Goal: Transaction & Acquisition: Purchase product/service

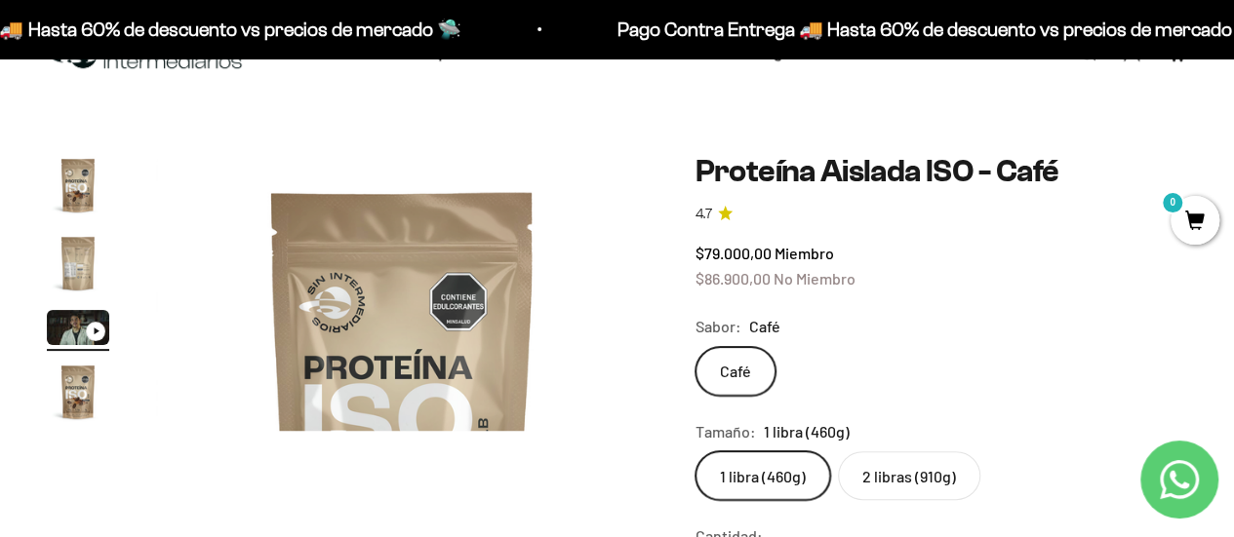
scroll to position [0, 1007]
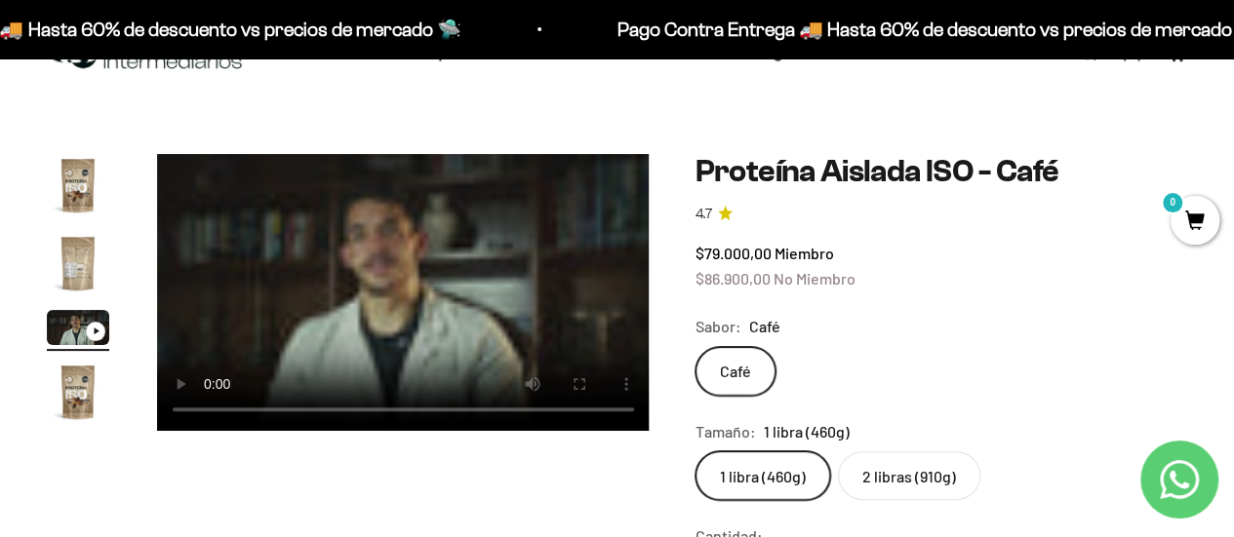
click at [287, 296] on video "Proteína Aislada ISO - Café" at bounding box center [403, 292] width 493 height 277
click at [380, 262] on video "Proteína Aislada ISO - Café" at bounding box center [403, 292] width 493 height 277
click at [327, 242] on video "Proteína Aislada ISO - Café" at bounding box center [403, 292] width 493 height 277
click at [361, 257] on video "Proteína Aislada ISO - Café" at bounding box center [403, 292] width 493 height 277
click at [275, 264] on video "Proteína Aislada ISO - Café" at bounding box center [403, 292] width 493 height 277
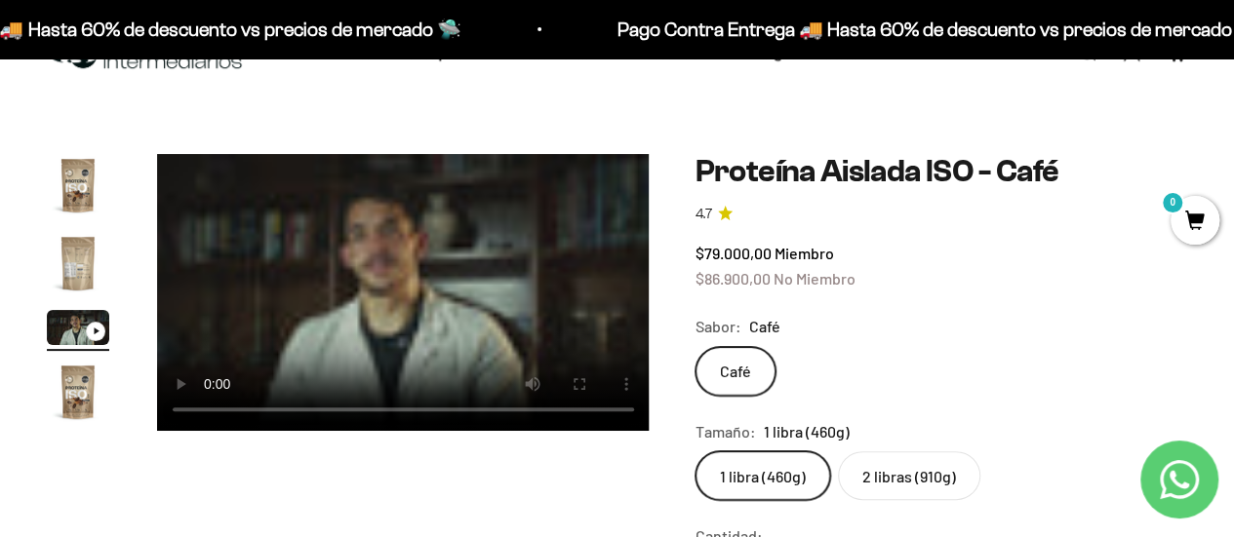
click at [298, 288] on video "Proteína Aislada ISO - Café" at bounding box center [403, 292] width 493 height 277
click at [324, 256] on video "Proteína Aislada ISO - Café" at bounding box center [403, 292] width 493 height 277
click at [316, 254] on video "Proteína Aislada ISO - Café" at bounding box center [403, 292] width 493 height 277
click at [314, 254] on video "Proteína Aislada ISO - Café" at bounding box center [403, 292] width 493 height 277
click at [311, 291] on video "Proteína Aislada ISO - Café" at bounding box center [403, 292] width 493 height 277
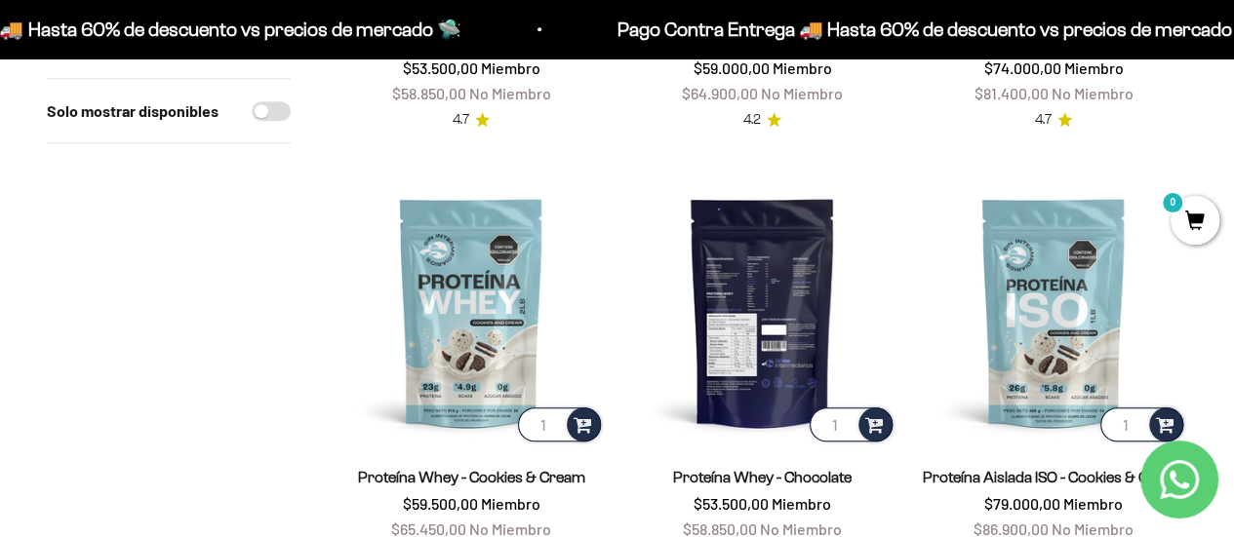
scroll to position [683, 0]
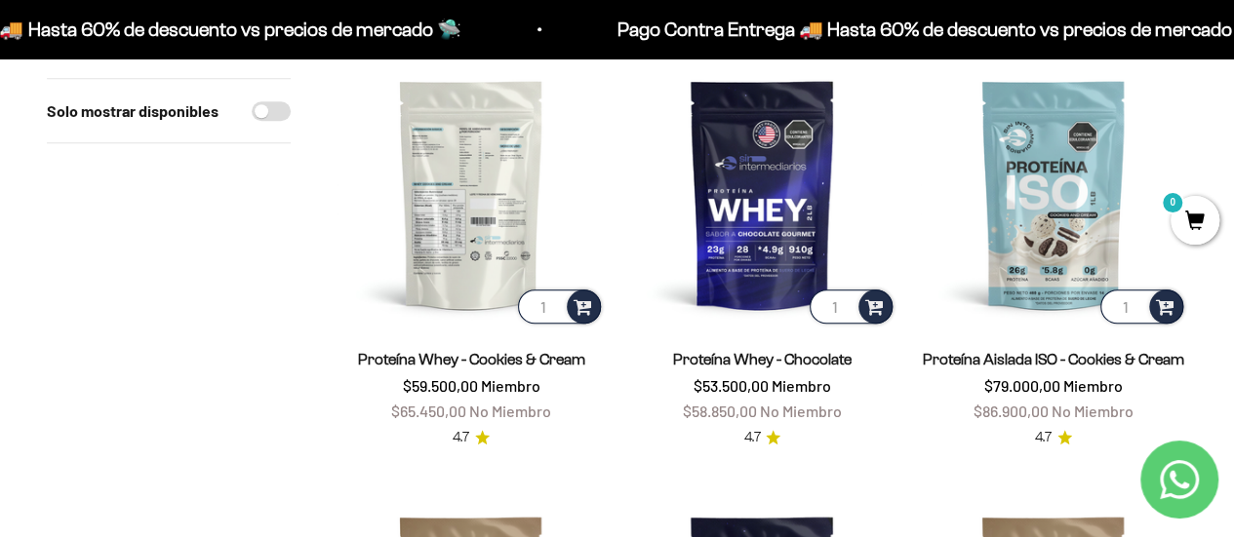
click at [462, 217] on img at bounding box center [470, 193] width 267 height 267
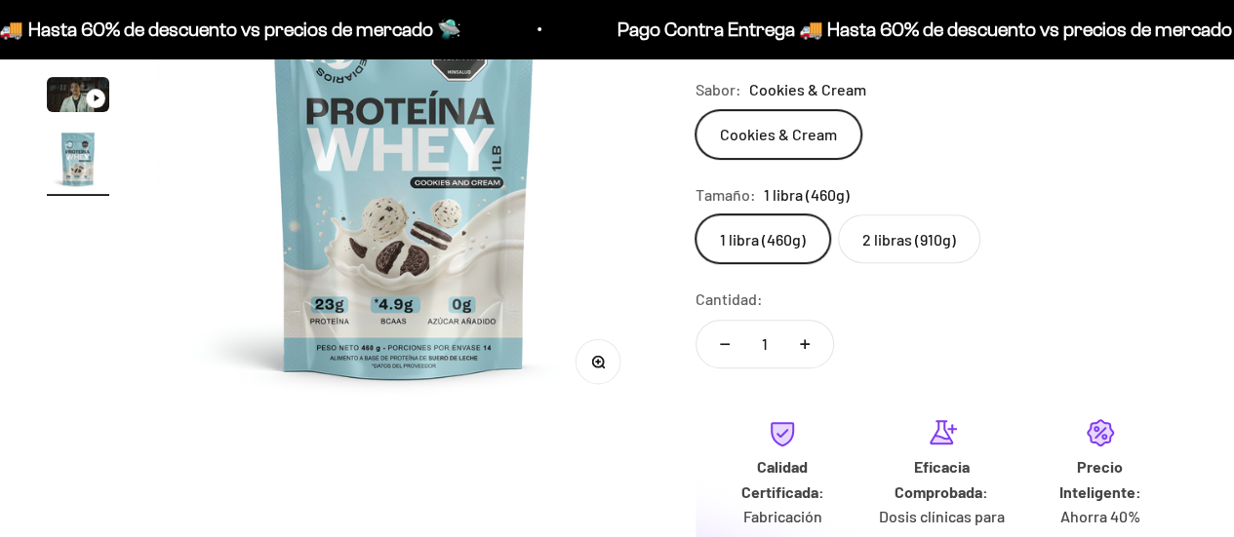
scroll to position [255, 0]
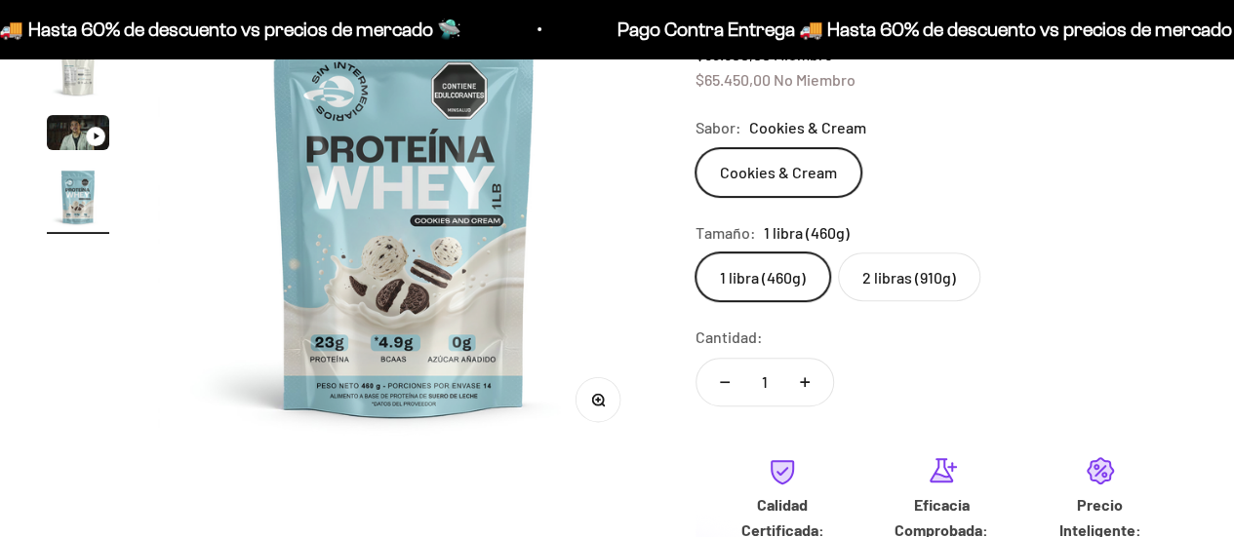
click at [93, 135] on icon "Ir al artículo 3" at bounding box center [96, 136] width 7 height 9
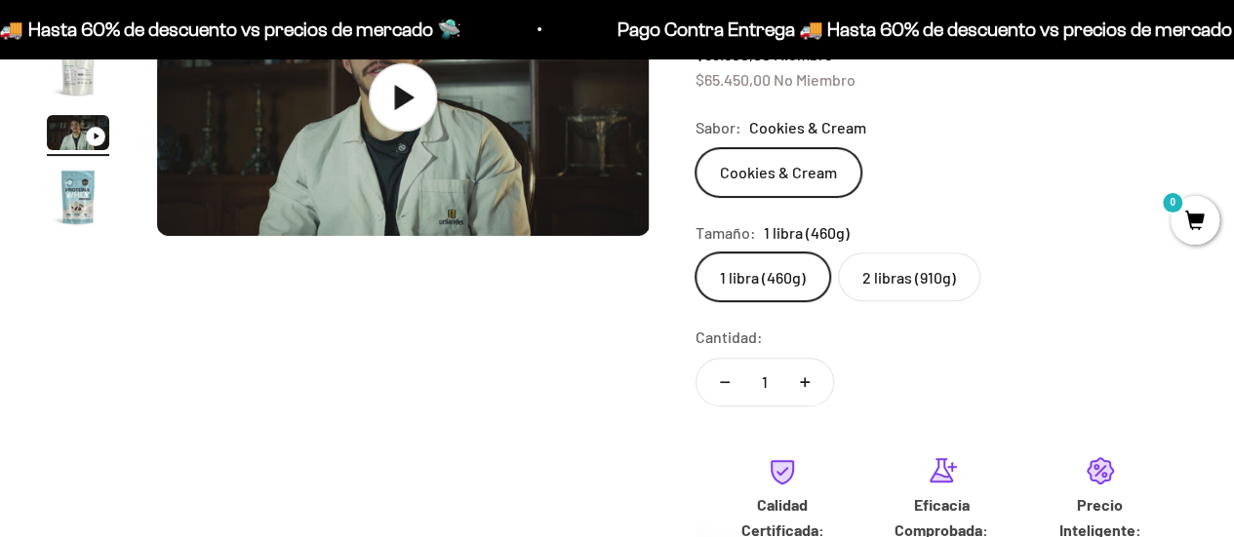
scroll to position [0, 1007]
click at [411, 99] on icon at bounding box center [403, 96] width 68 height 68
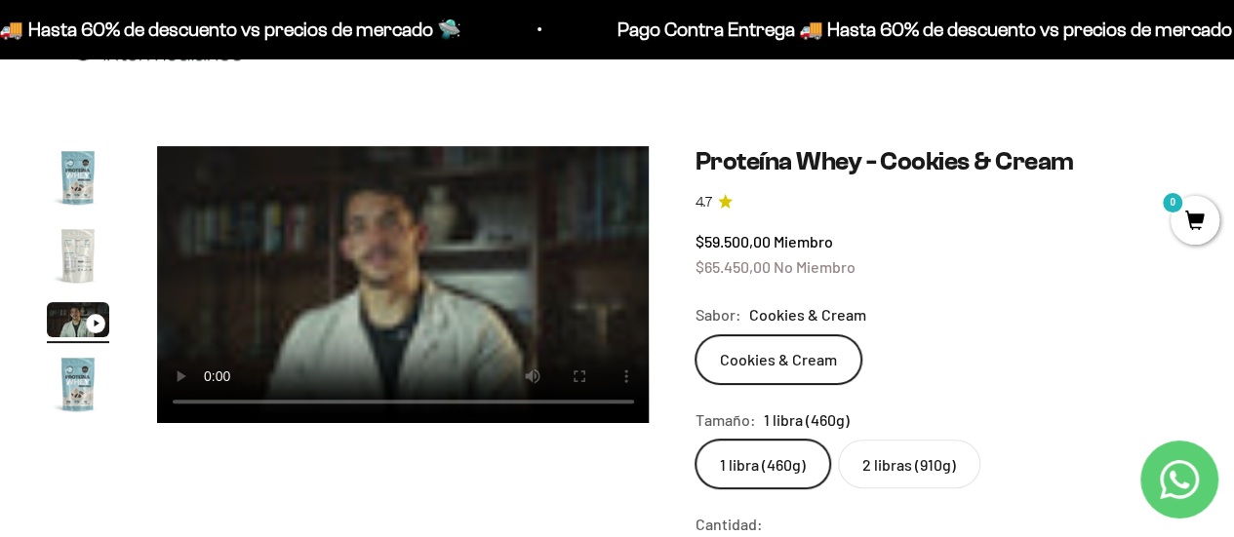
scroll to position [98, 0]
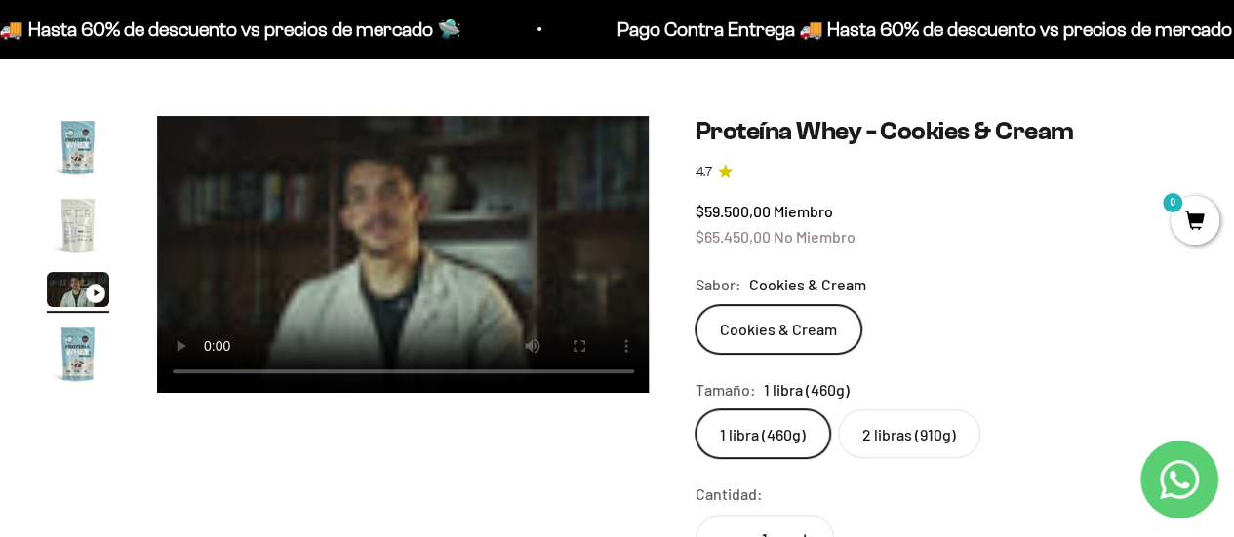
click at [322, 257] on video "Proteína Whey - Cookies & Cream" at bounding box center [403, 254] width 493 height 277
click at [365, 257] on video "Proteína Whey - Cookies & Cream" at bounding box center [403, 254] width 493 height 277
click at [310, 245] on video "Proteína Whey - Cookies & Cream" at bounding box center [403, 254] width 493 height 277
click at [347, 185] on video "Proteína Whey - Cookies & Cream" at bounding box center [403, 254] width 493 height 277
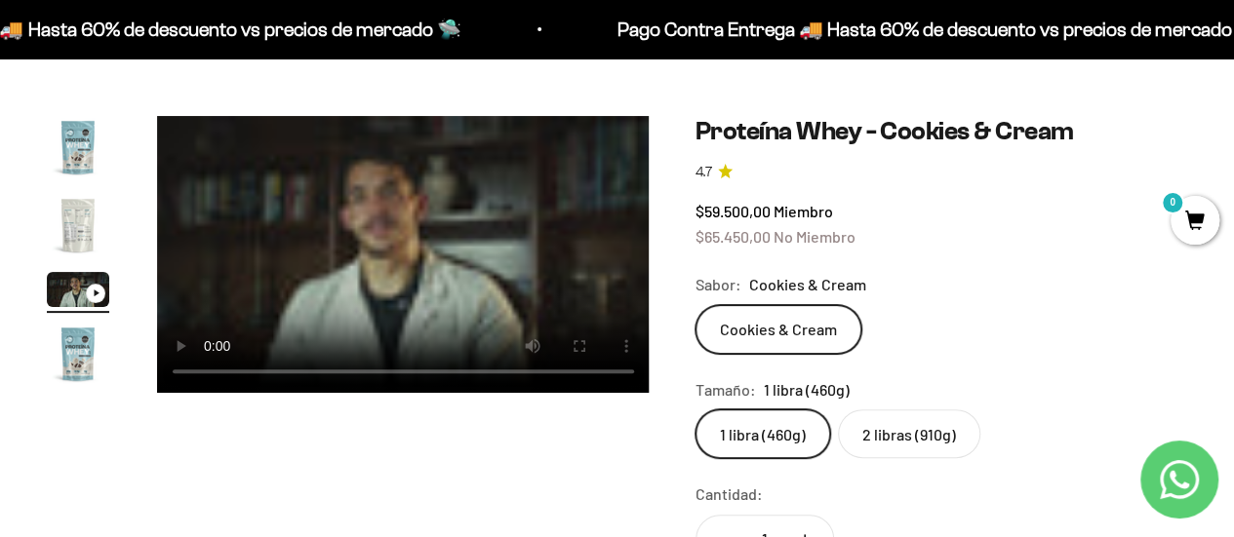
click at [347, 229] on video "Proteína Whey - Cookies & Cream" at bounding box center [403, 254] width 493 height 277
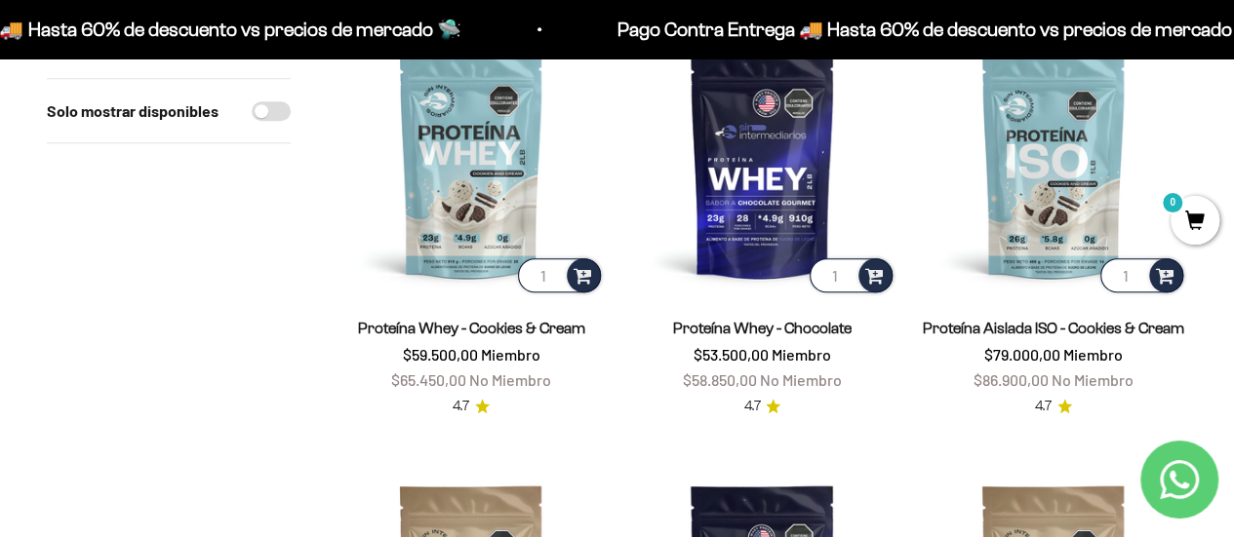
scroll to position [683, 0]
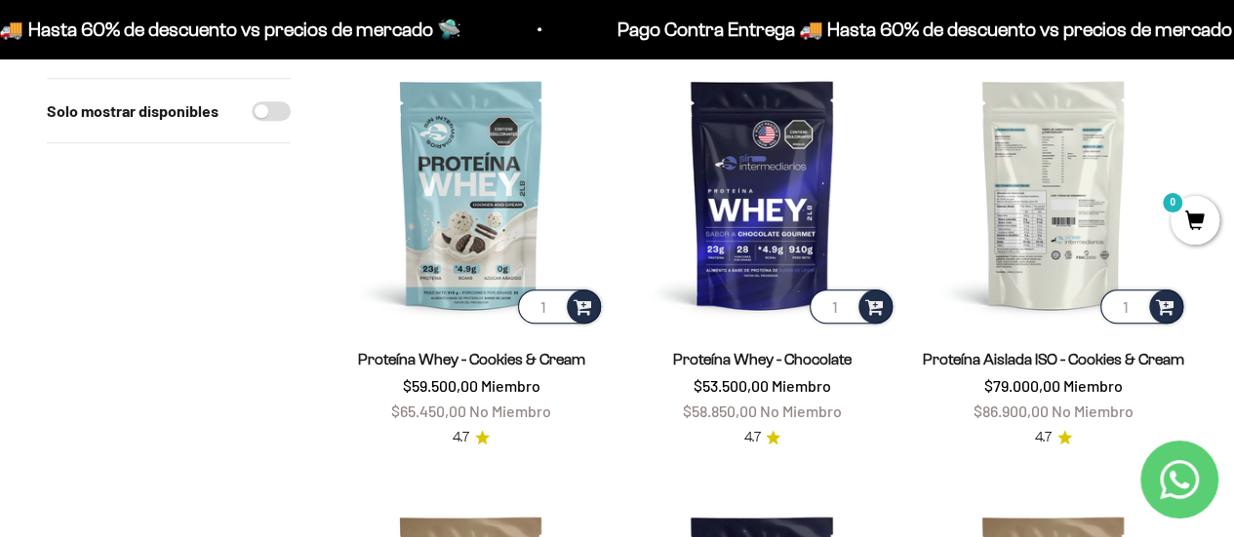
click at [1055, 216] on img at bounding box center [1053, 193] width 267 height 267
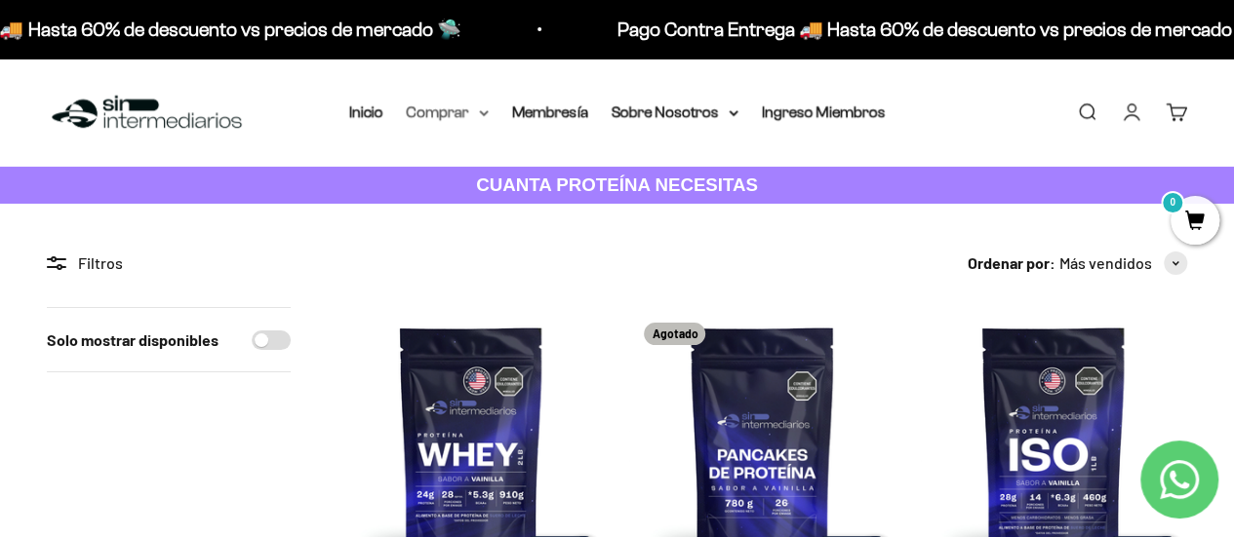
click at [482, 115] on icon at bounding box center [484, 113] width 10 height 7
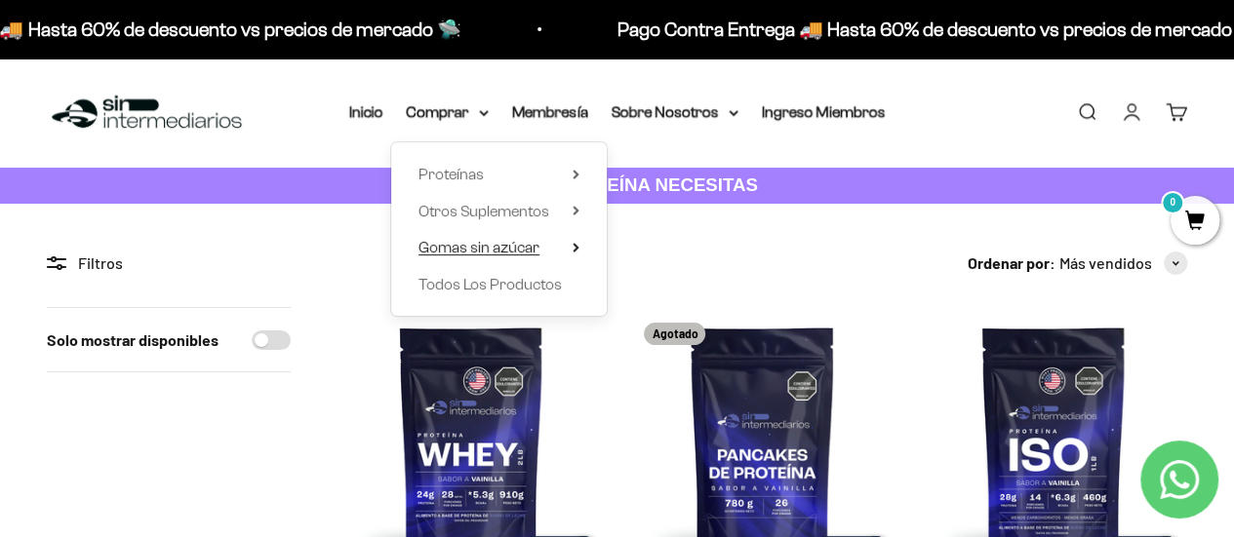
click at [573, 249] on icon at bounding box center [576, 248] width 7 height 10
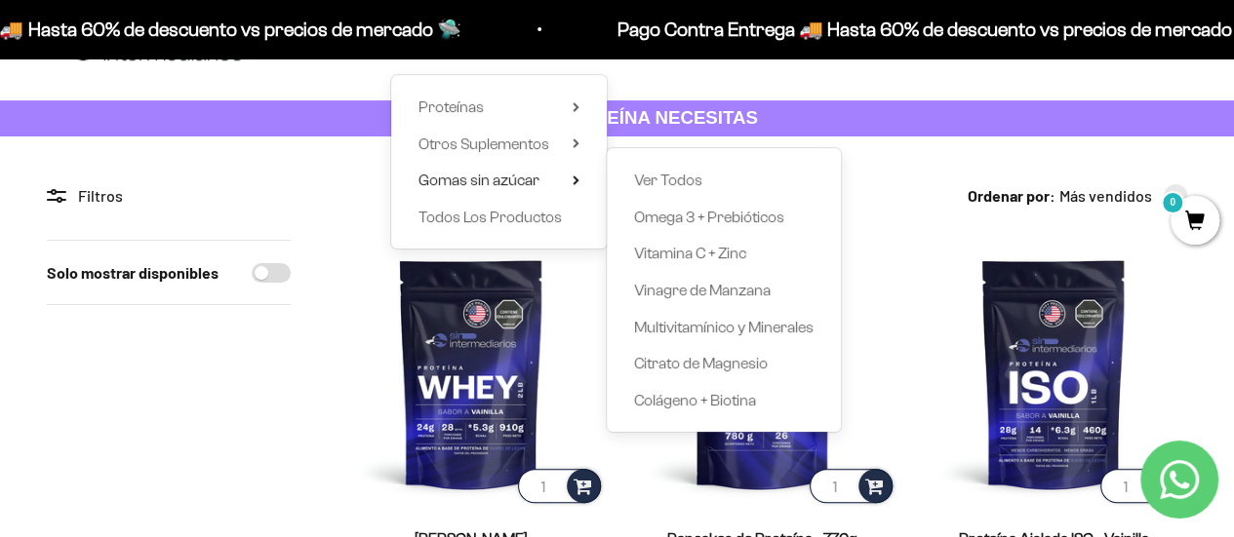
scroll to position [98, 0]
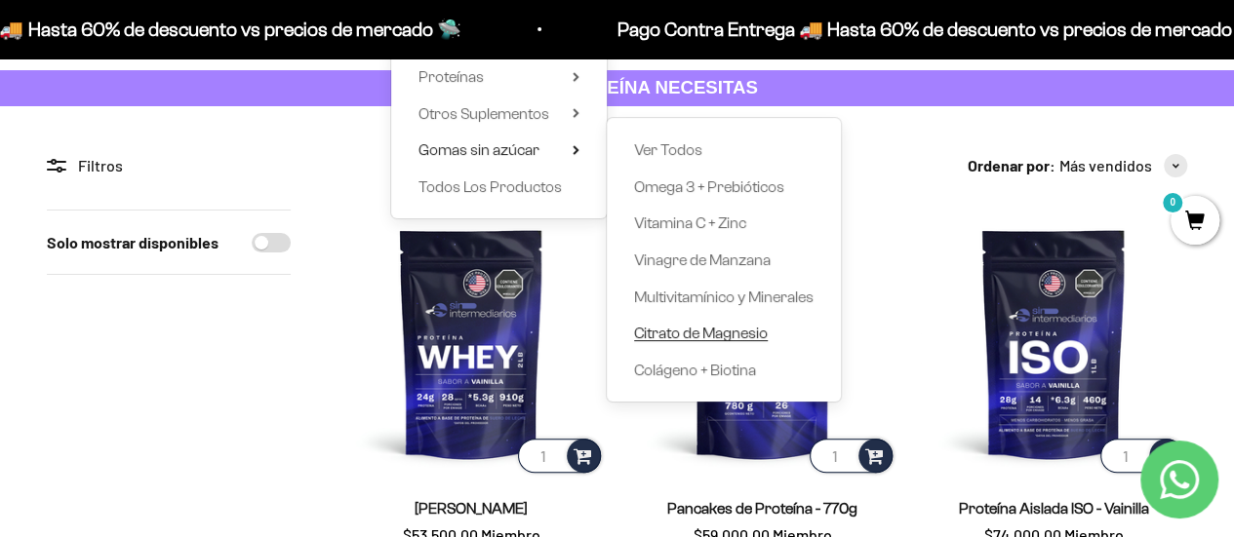
click at [685, 335] on span "Citrato de Magnesio" at bounding box center [701, 333] width 134 height 17
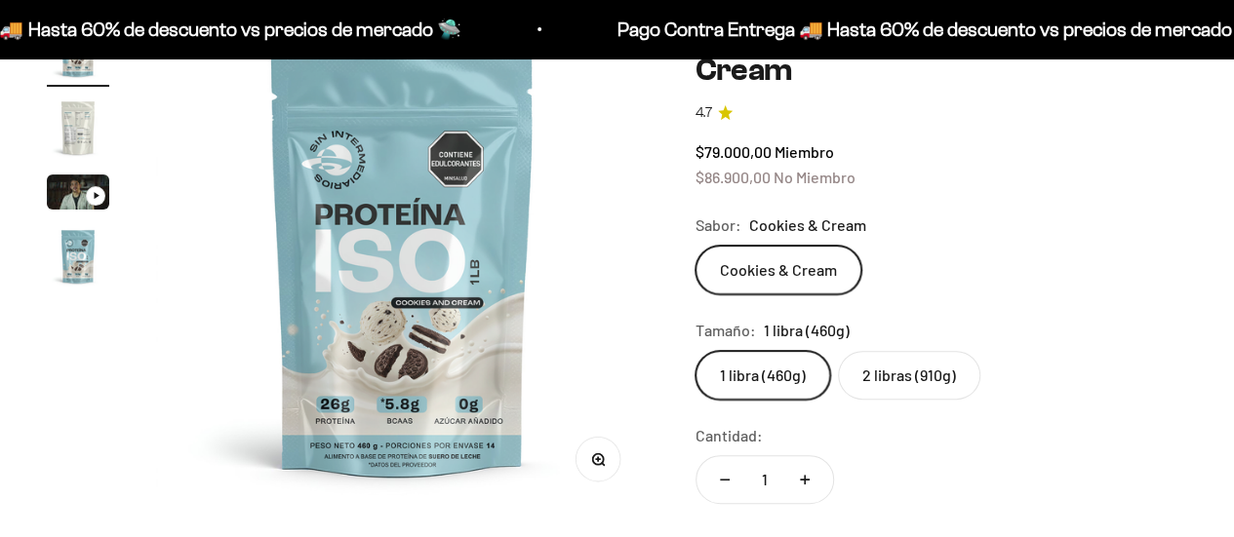
scroll to position [195, 0]
click at [787, 372] on label "1 libra (460g)" at bounding box center [762, 375] width 135 height 49
click at [695, 351] on input "1 libra (460g)" at bounding box center [694, 350] width 1 height 1
click at [924, 375] on label "2 libras (910g)" at bounding box center [909, 375] width 142 height 49
click at [695, 351] on input "2 libras (910g)" at bounding box center [694, 350] width 1 height 1
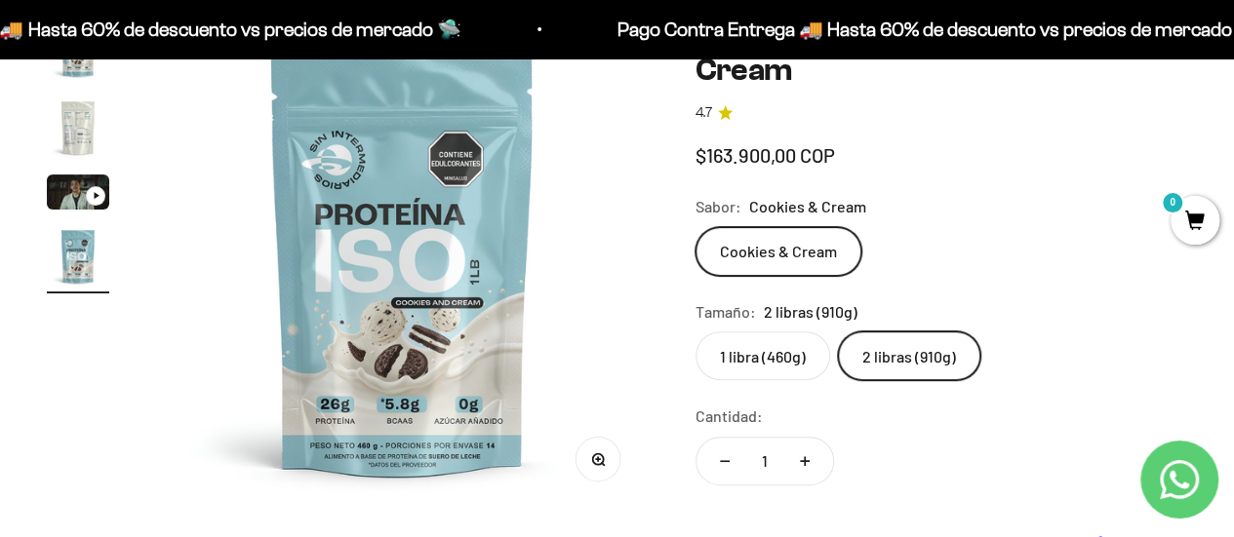
scroll to position [0, 1510]
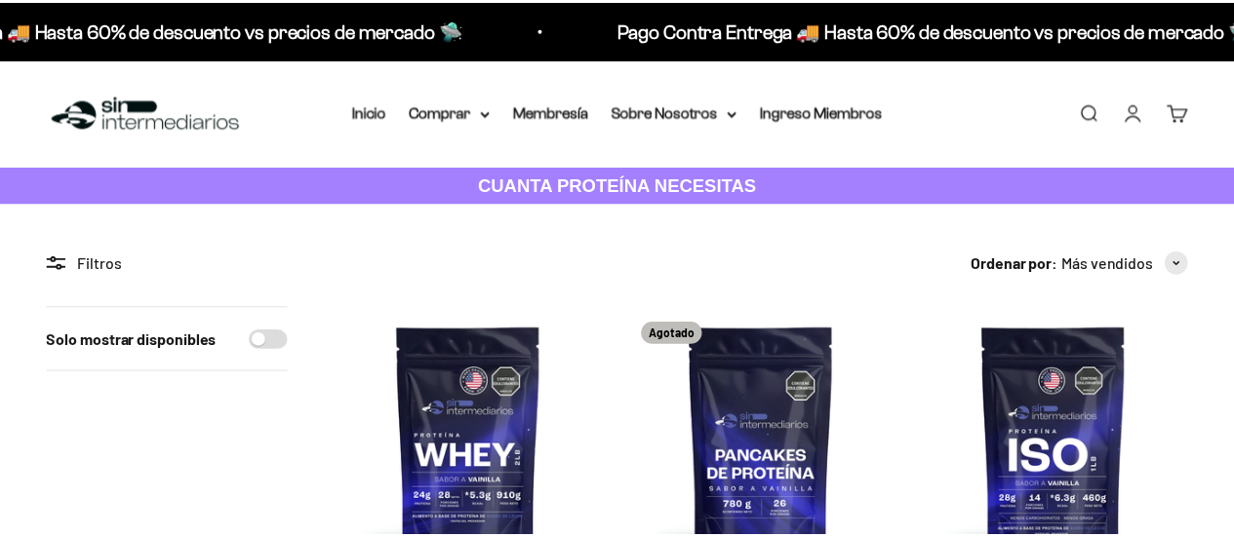
scroll to position [683, 0]
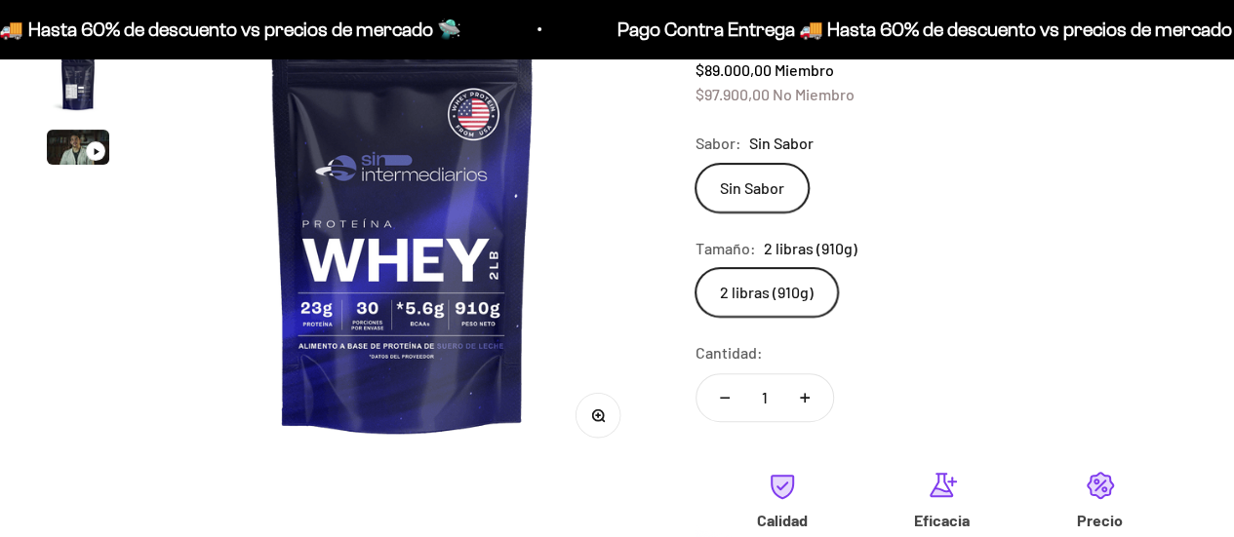
scroll to position [293, 0]
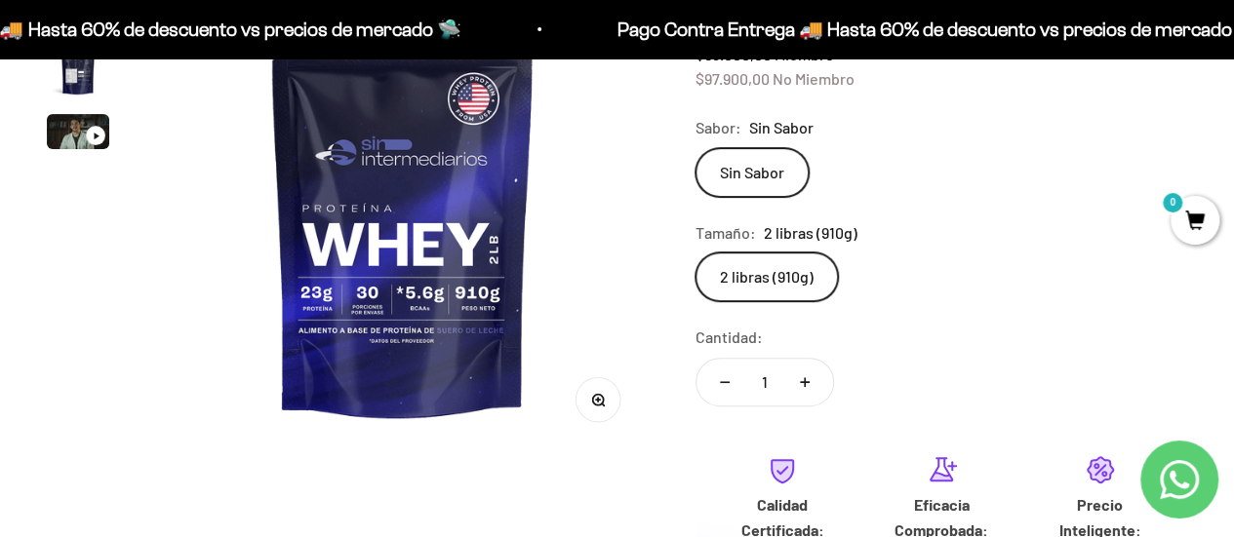
click at [790, 260] on label "2 libras (910g)" at bounding box center [766, 277] width 142 height 49
click at [695, 253] on input "2 libras (910g)" at bounding box center [694, 252] width 1 height 1
click at [731, 290] on label "2 libras (910g)" at bounding box center [766, 277] width 142 height 49
click at [695, 253] on input "2 libras (910g)" at bounding box center [694, 252] width 1 height 1
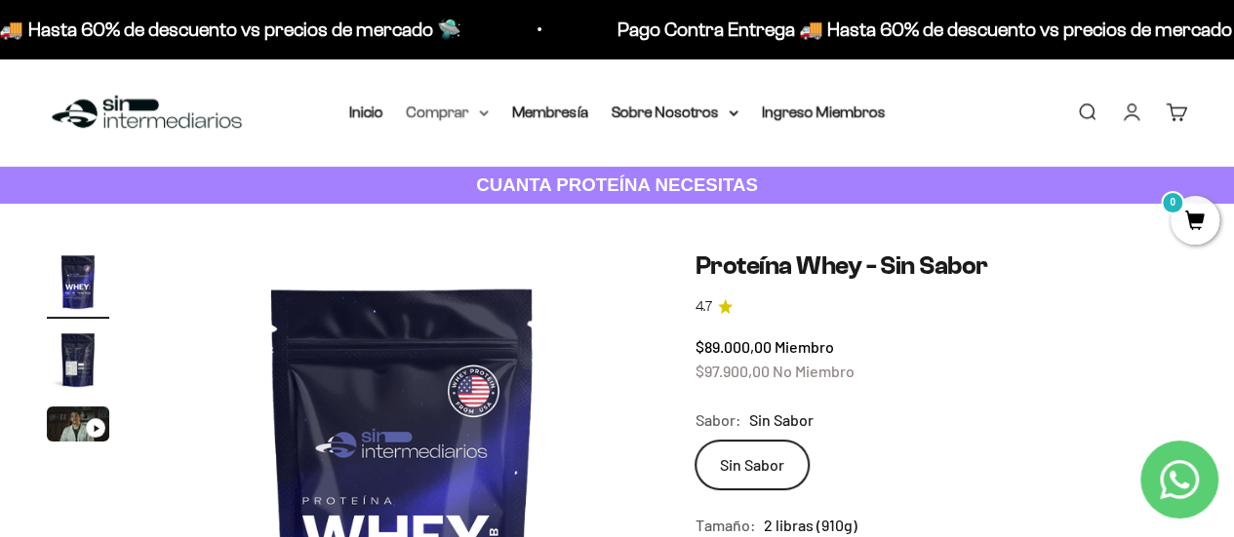
click at [476, 110] on summary "Comprar" at bounding box center [448, 111] width 82 height 25
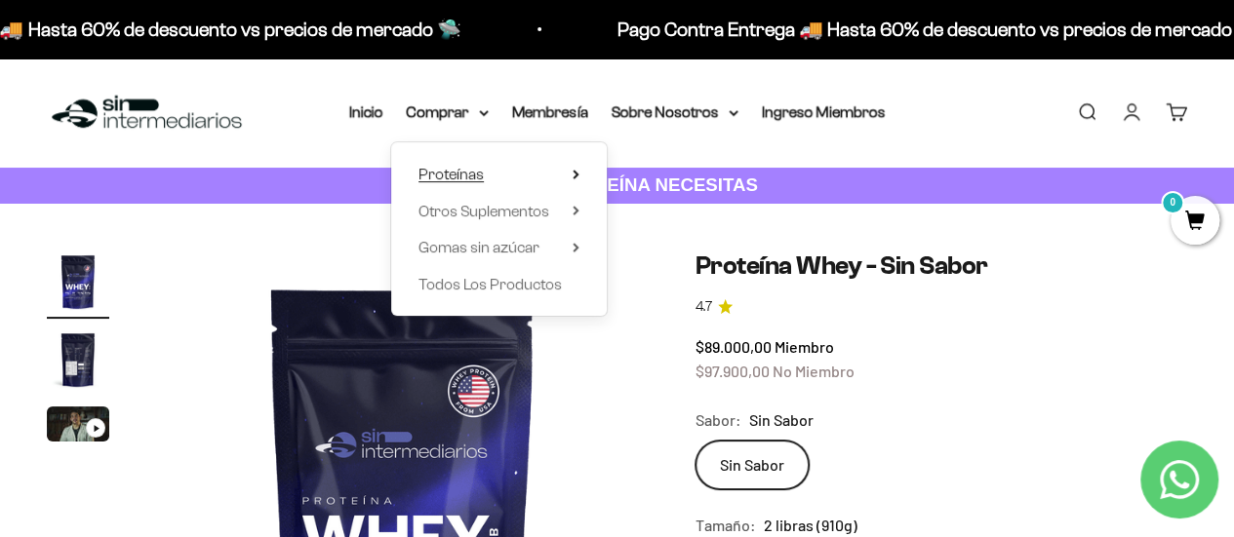
click at [448, 174] on span "Proteínas" at bounding box center [450, 174] width 65 height 17
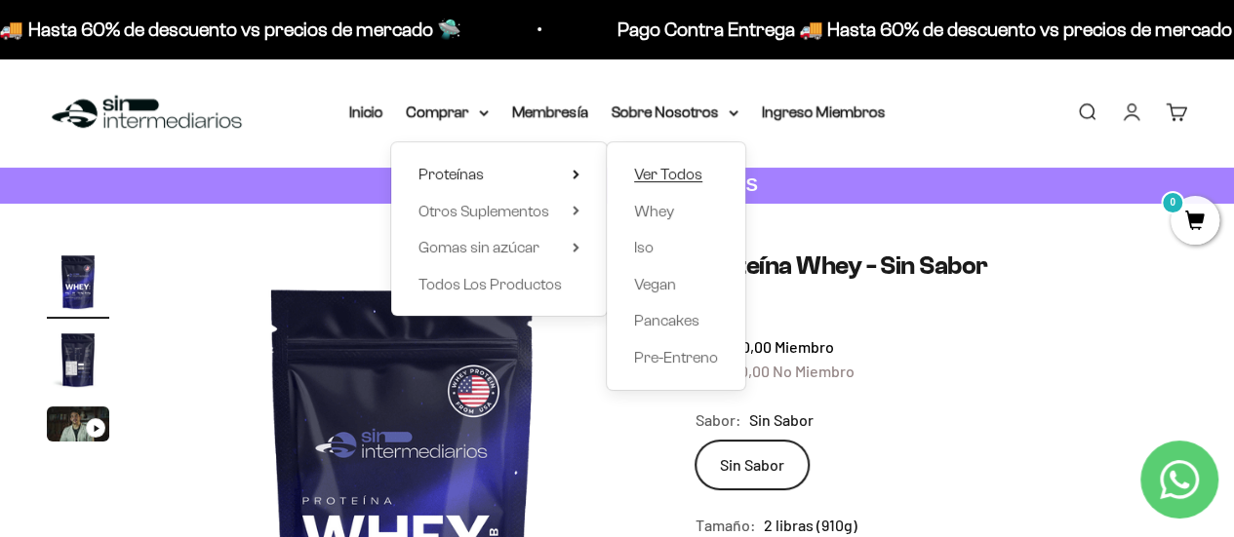
click at [658, 173] on span "Ver Todos" at bounding box center [668, 174] width 68 height 17
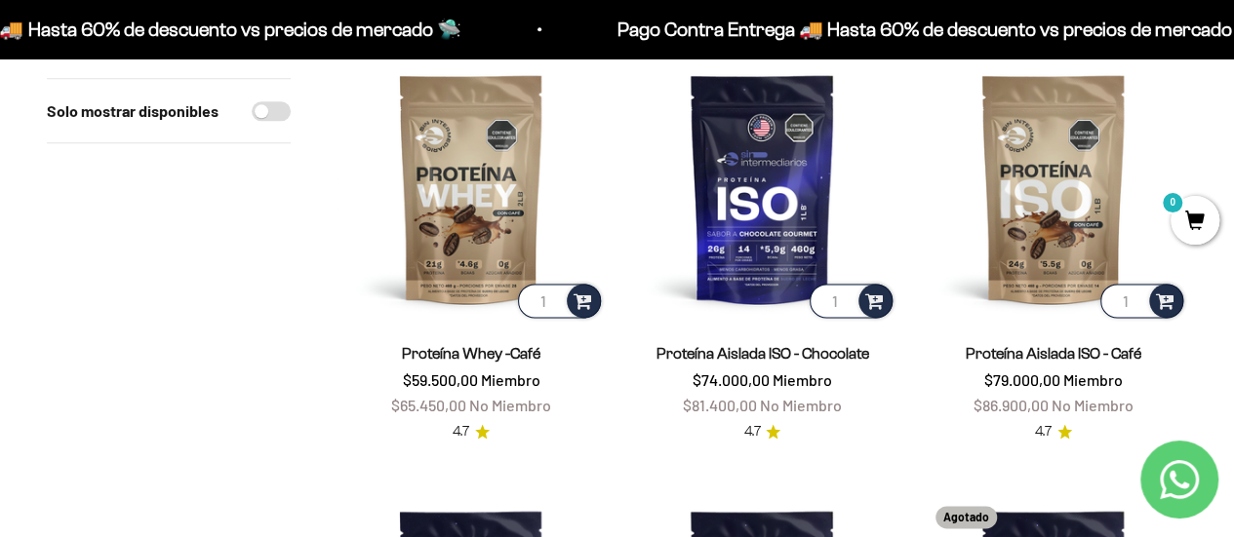
scroll to position [1073, 0]
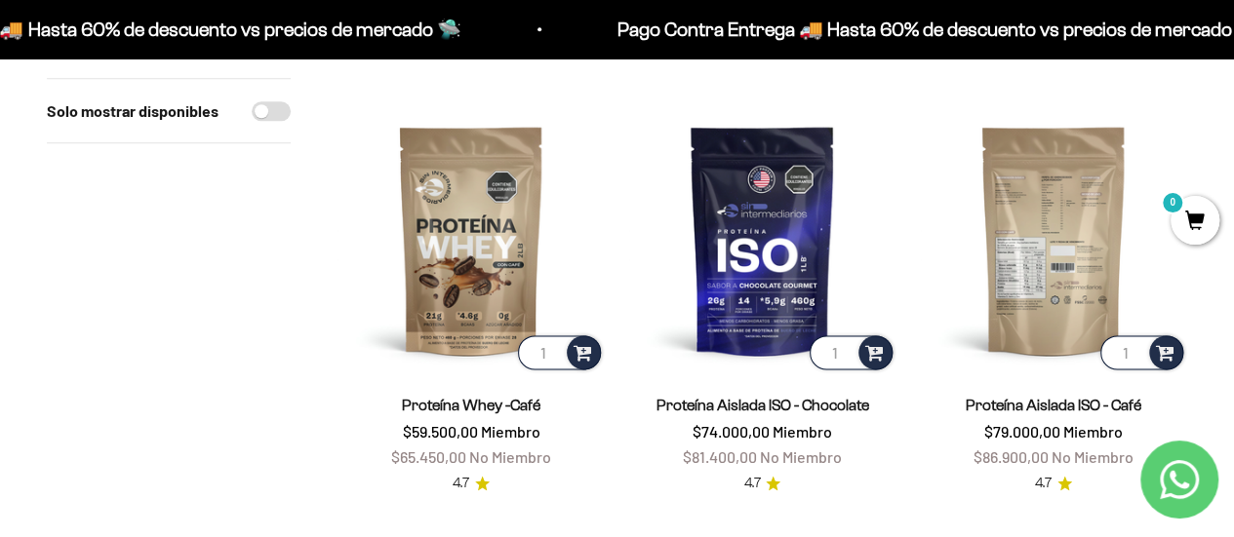
click at [1064, 198] on img at bounding box center [1053, 239] width 267 height 267
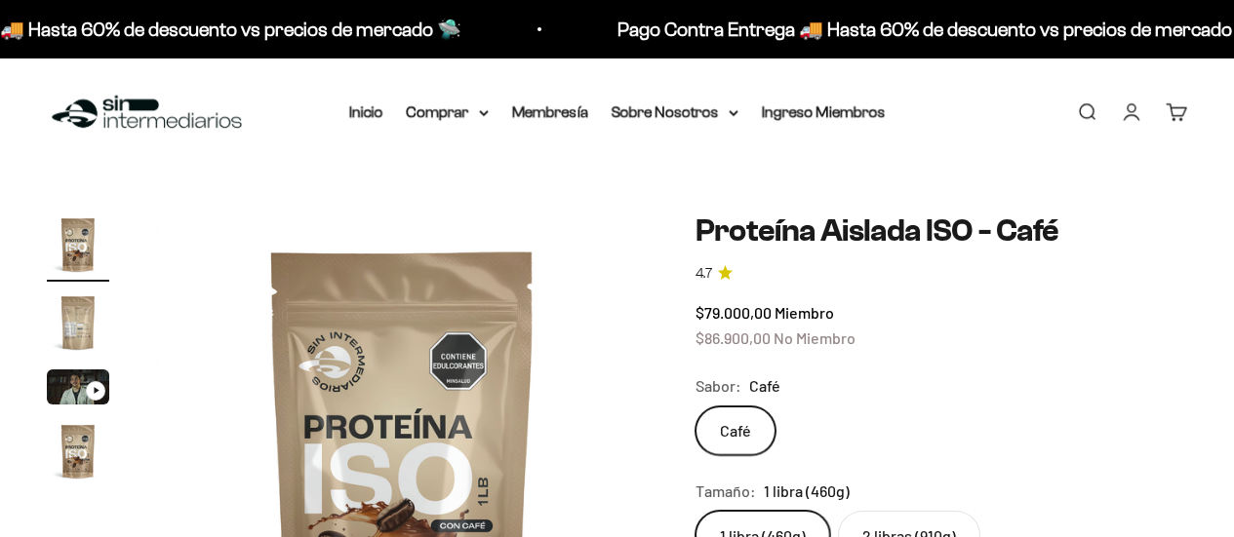
scroll to position [255, 0]
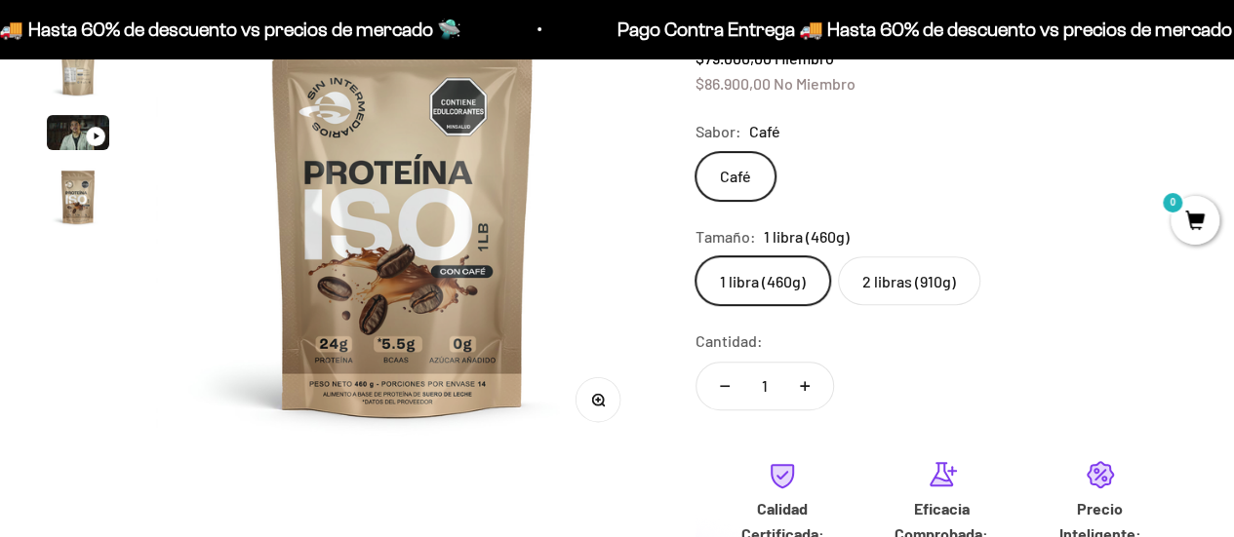
click at [895, 284] on label "2 libras (910g)" at bounding box center [909, 281] width 142 height 49
click at [695, 257] on input "2 libras (910g)" at bounding box center [694, 256] width 1 height 1
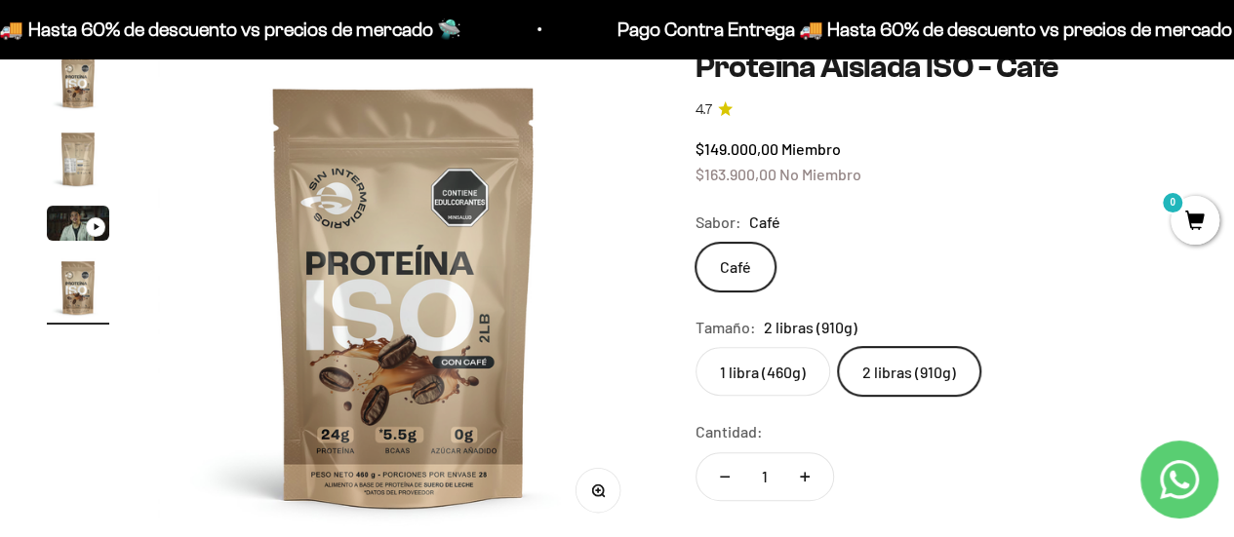
scroll to position [157, 0]
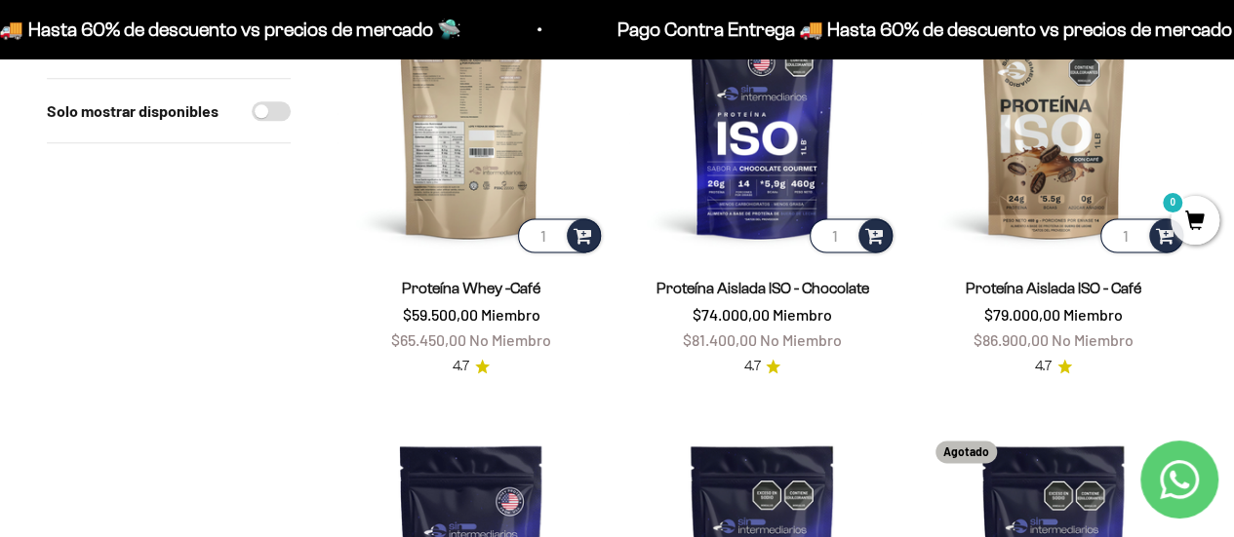
scroll to position [1170, 0]
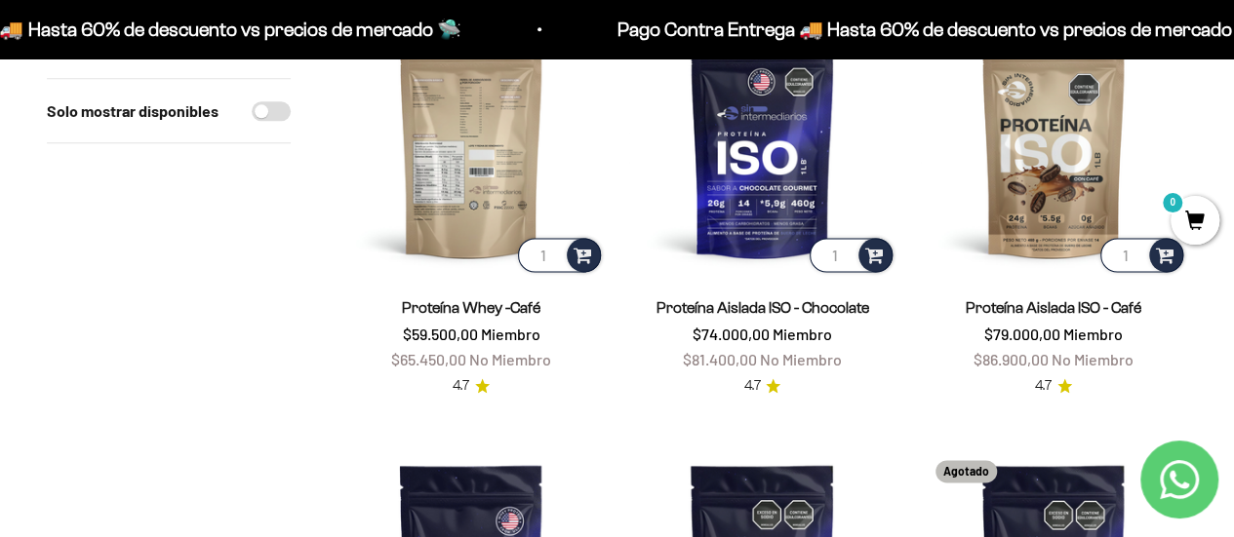
click at [467, 160] on img at bounding box center [470, 142] width 267 height 267
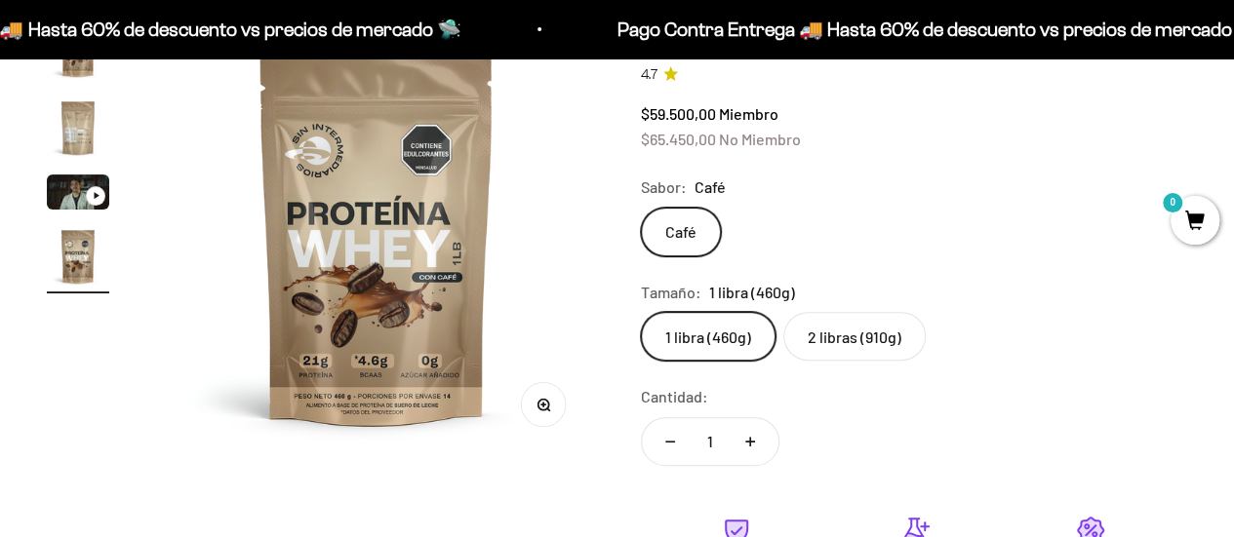
scroll to position [0, 1346]
click at [63, 187] on img "Ir al artículo 3" at bounding box center [78, 192] width 62 height 35
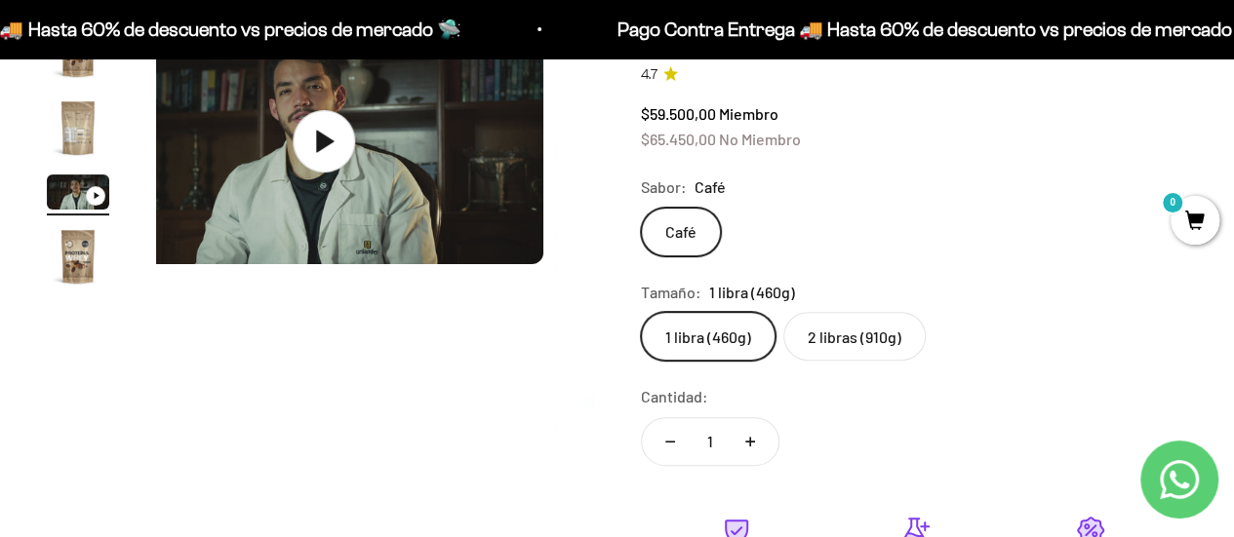
scroll to position [0, 897]
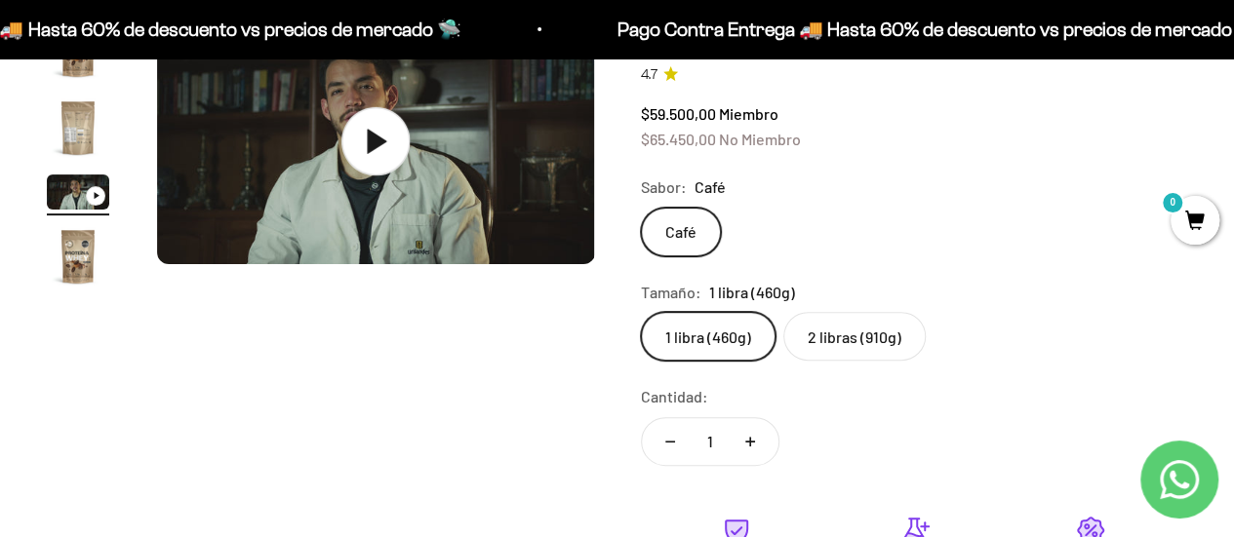
click at [384, 148] on icon at bounding box center [375, 141] width 68 height 68
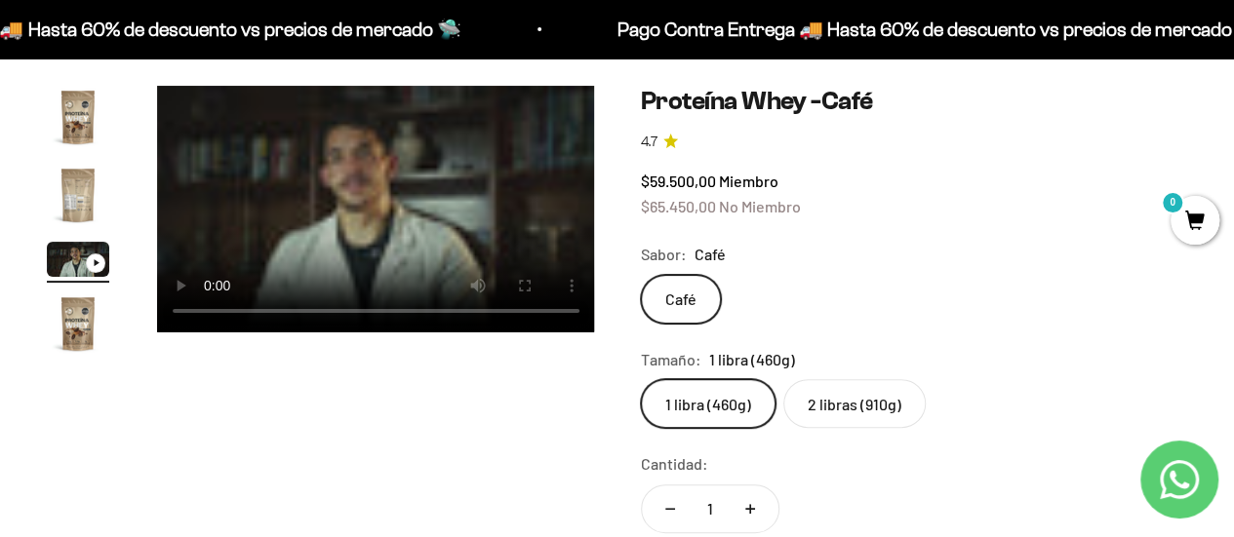
scroll to position [98, 0]
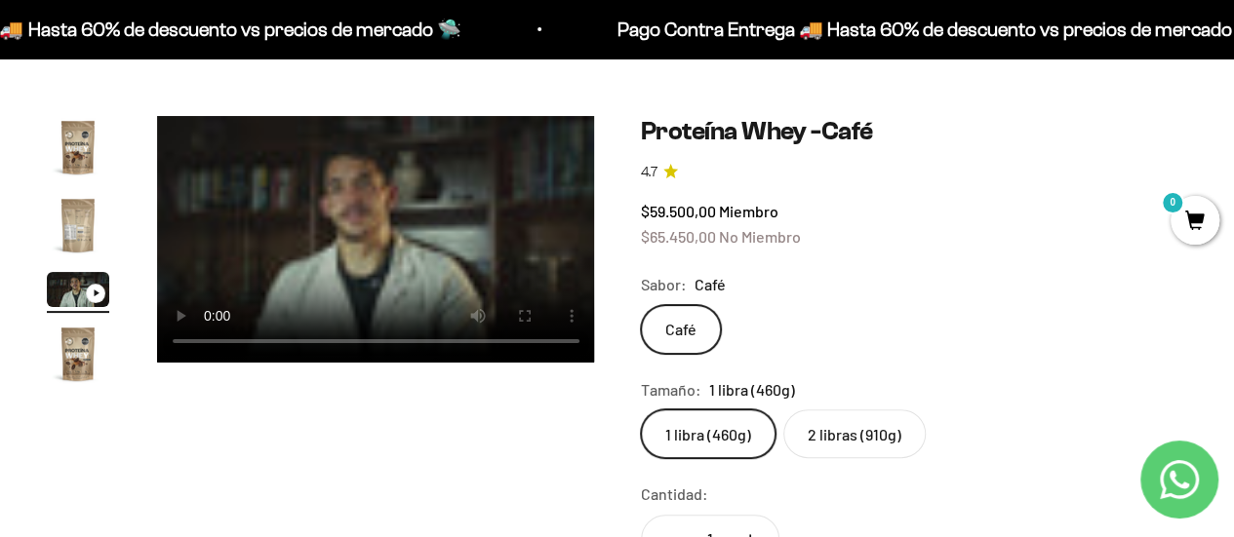
click at [301, 195] on video "Proteína Whey -Café" at bounding box center [376, 239] width 438 height 247
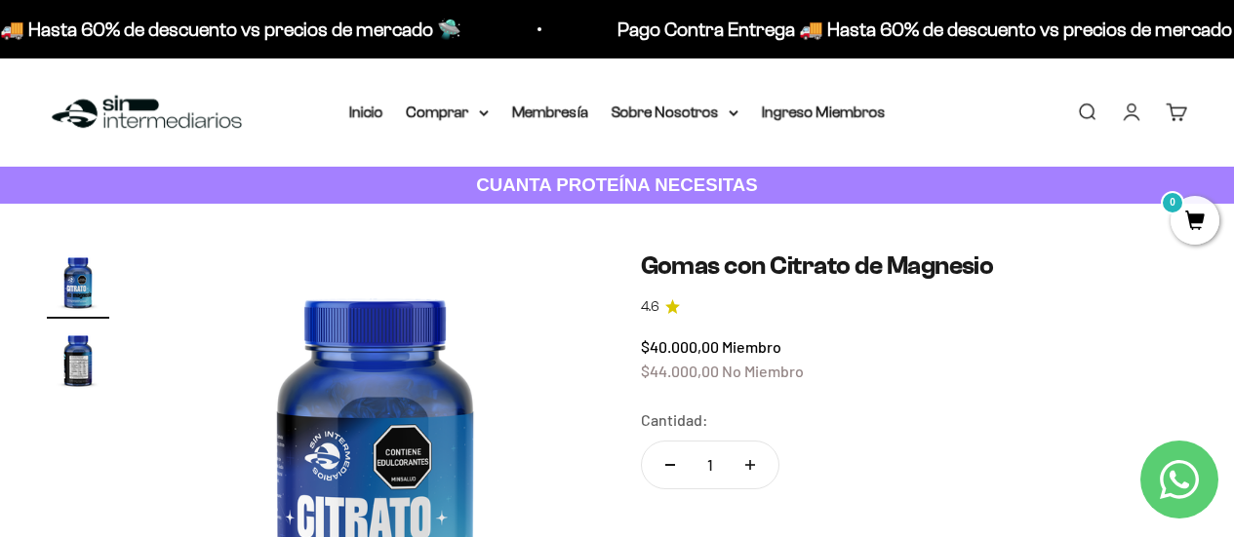
scroll to position [195, 0]
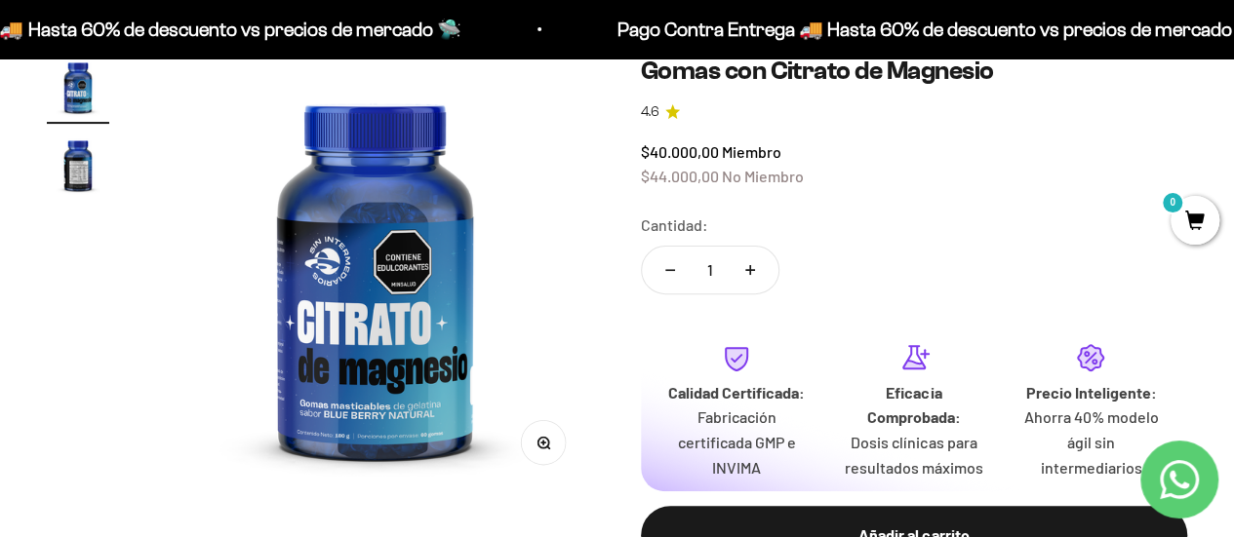
click at [78, 159] on img "Ir al artículo 2" at bounding box center [78, 165] width 62 height 62
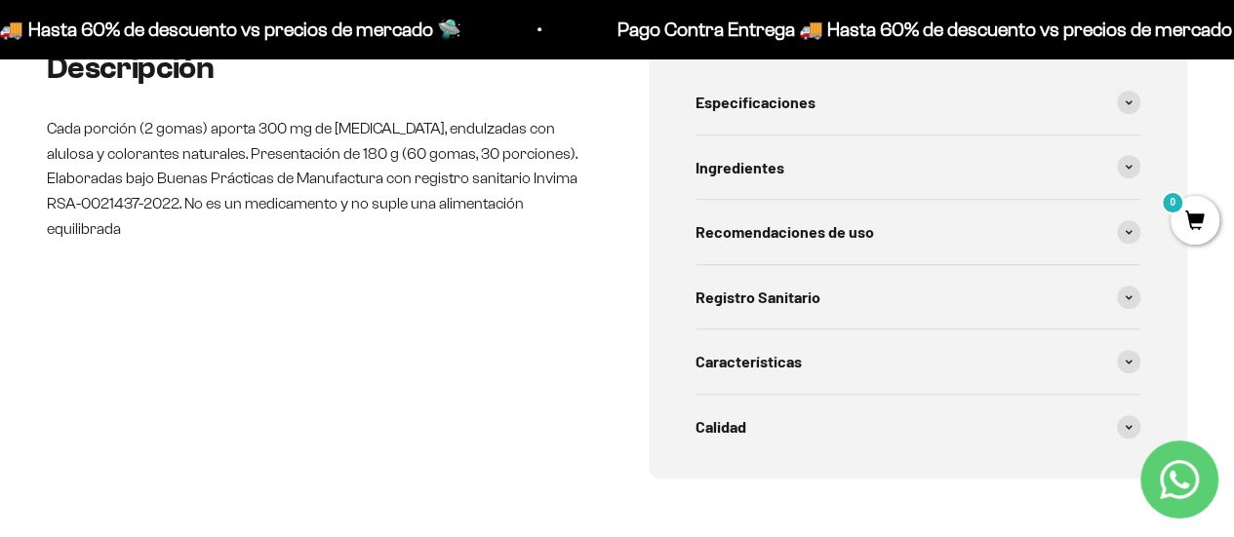
scroll to position [780, 0]
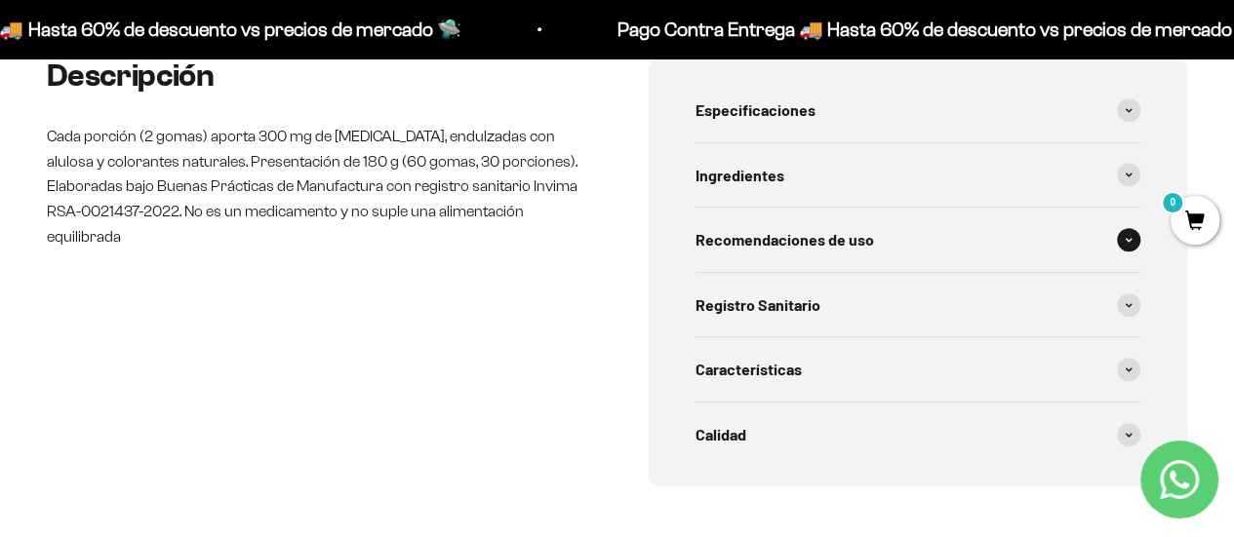
click at [1126, 236] on span at bounding box center [1128, 239] width 23 height 23
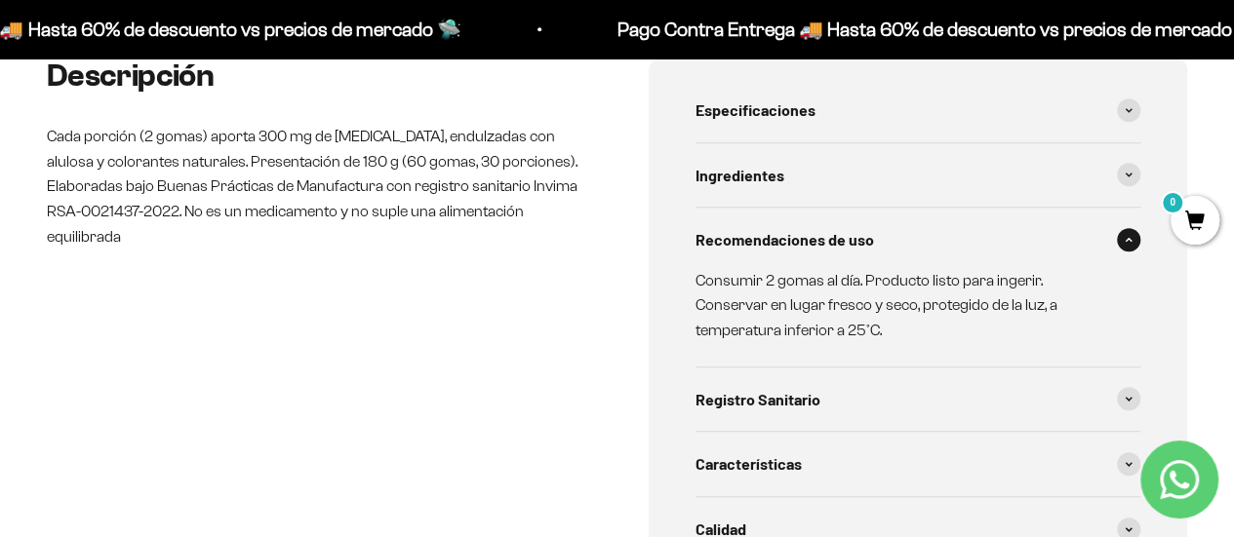
click at [1126, 236] on span at bounding box center [1128, 239] width 23 height 23
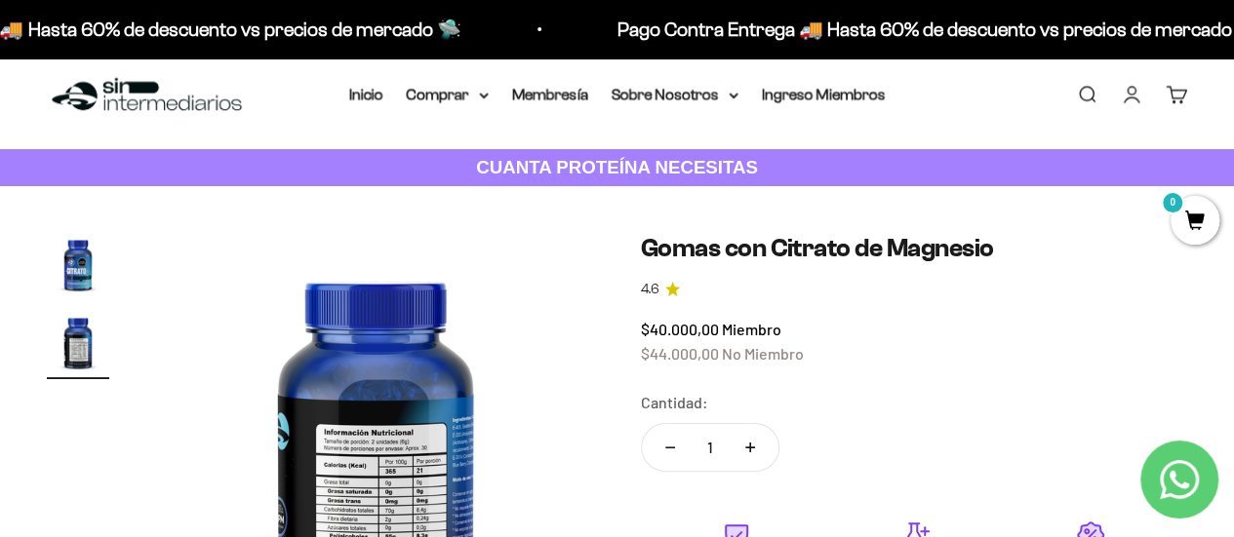
scroll to position [0, 0]
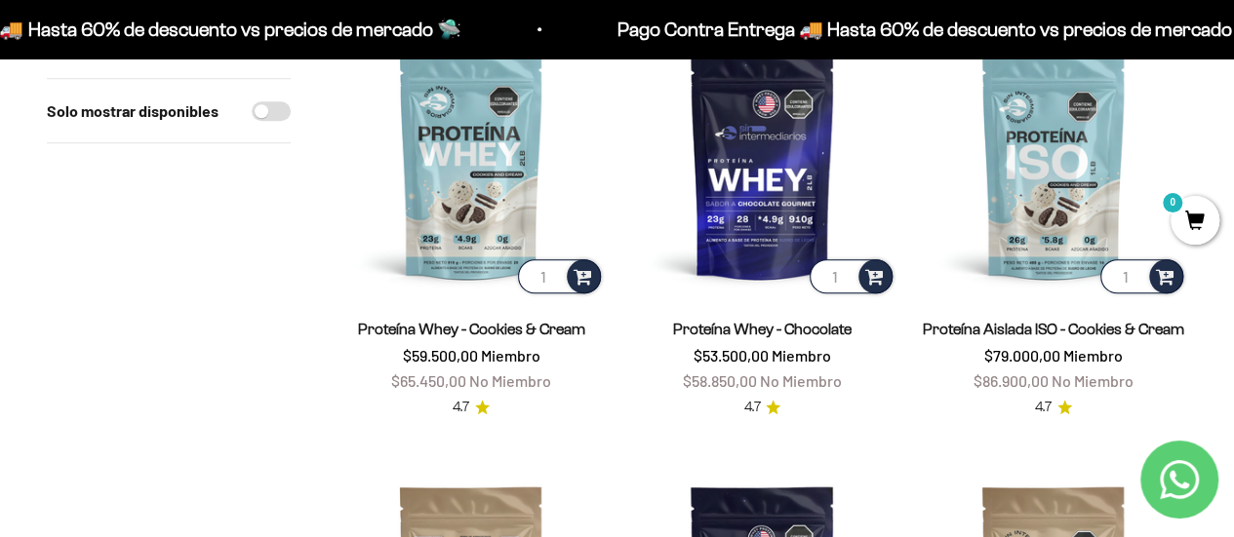
scroll to position [683, 0]
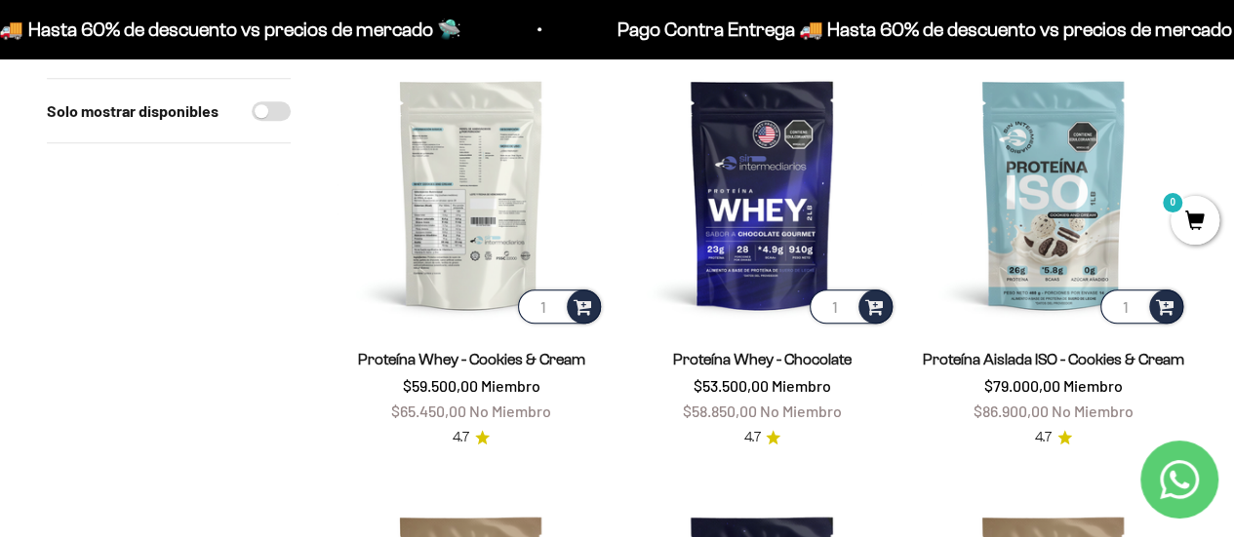
click at [474, 234] on img at bounding box center [470, 193] width 267 height 267
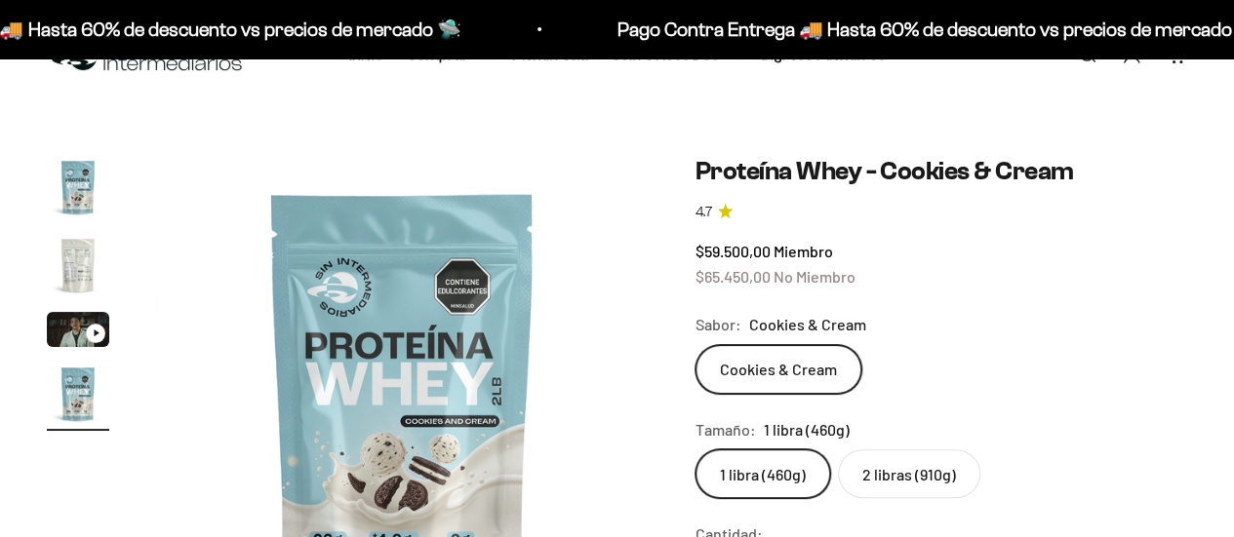
scroll to position [0, 1510]
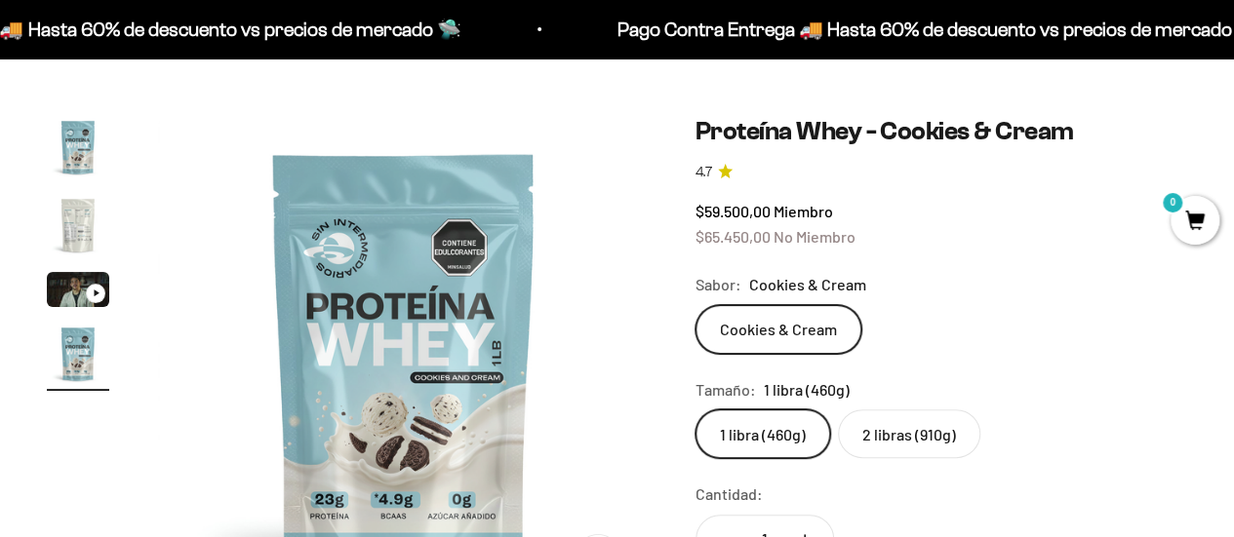
drag, startPoint x: 777, startPoint y: 432, endPoint x: 779, endPoint y: 445, distance: 12.8
click at [779, 445] on label "1 libra (460g)" at bounding box center [762, 434] width 135 height 49
click at [695, 410] on input "1 libra (460g)" at bounding box center [694, 409] width 1 height 1
click at [780, 444] on label "1 libra (460g)" at bounding box center [762, 434] width 135 height 49
click at [695, 410] on input "1 libra (460g)" at bounding box center [694, 409] width 1 height 1
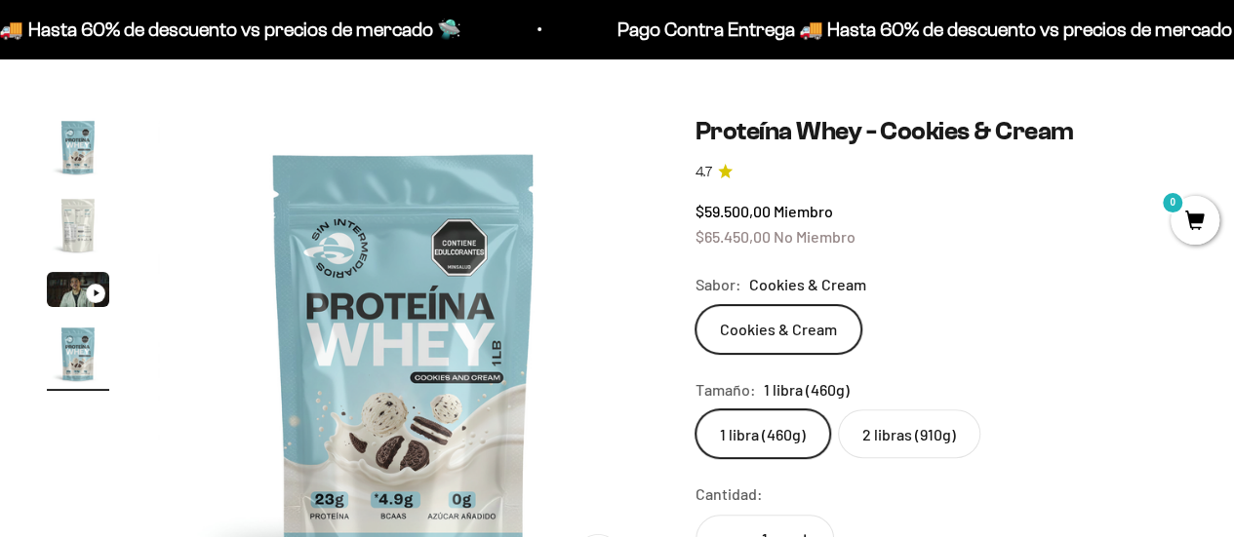
click at [780, 444] on label "1 libra (460g)" at bounding box center [762, 434] width 135 height 49
click at [695, 410] on input "1 libra (460g)" at bounding box center [694, 409] width 1 height 1
click at [924, 432] on label "2 libras (910g)" at bounding box center [909, 434] width 142 height 49
click at [695, 410] on input "2 libras (910g)" at bounding box center [694, 409] width 1 height 1
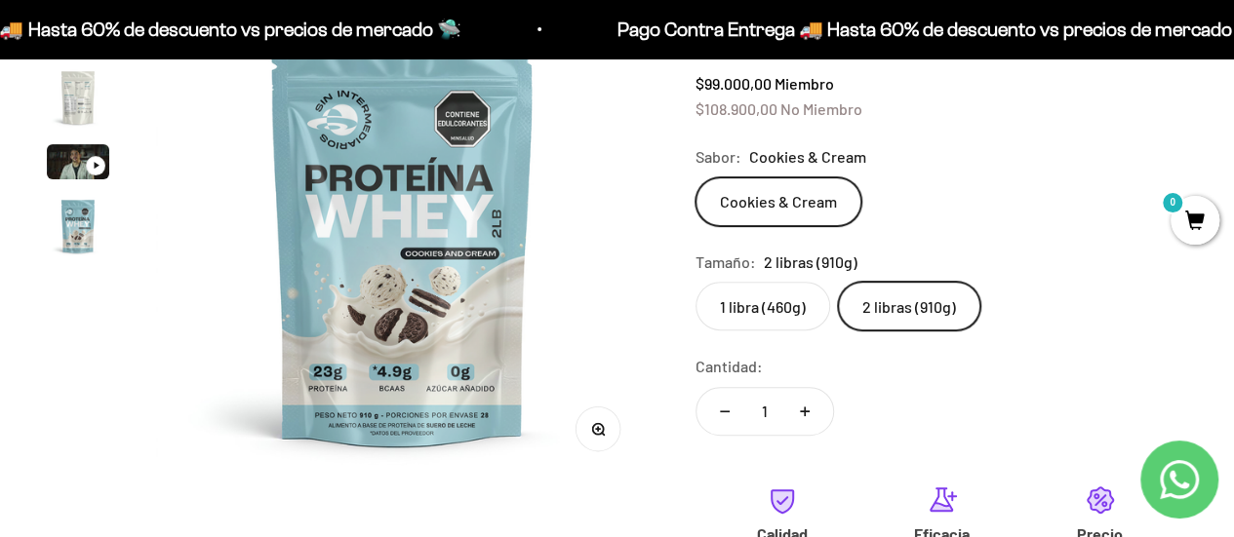
scroll to position [195, 0]
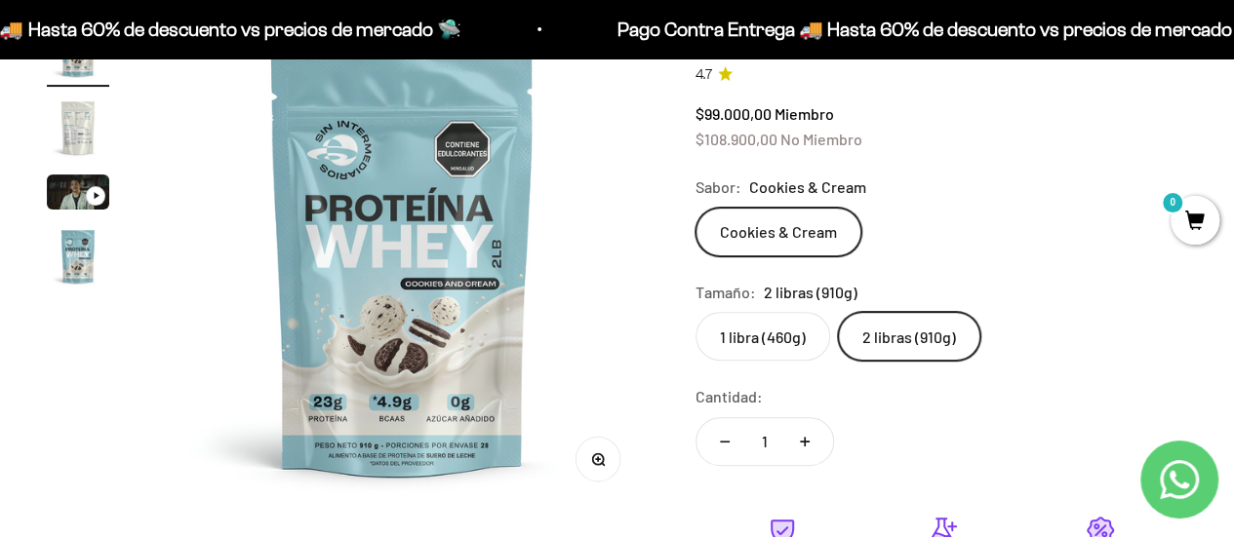
click at [1190, 219] on span "0" at bounding box center [1194, 220] width 49 height 49
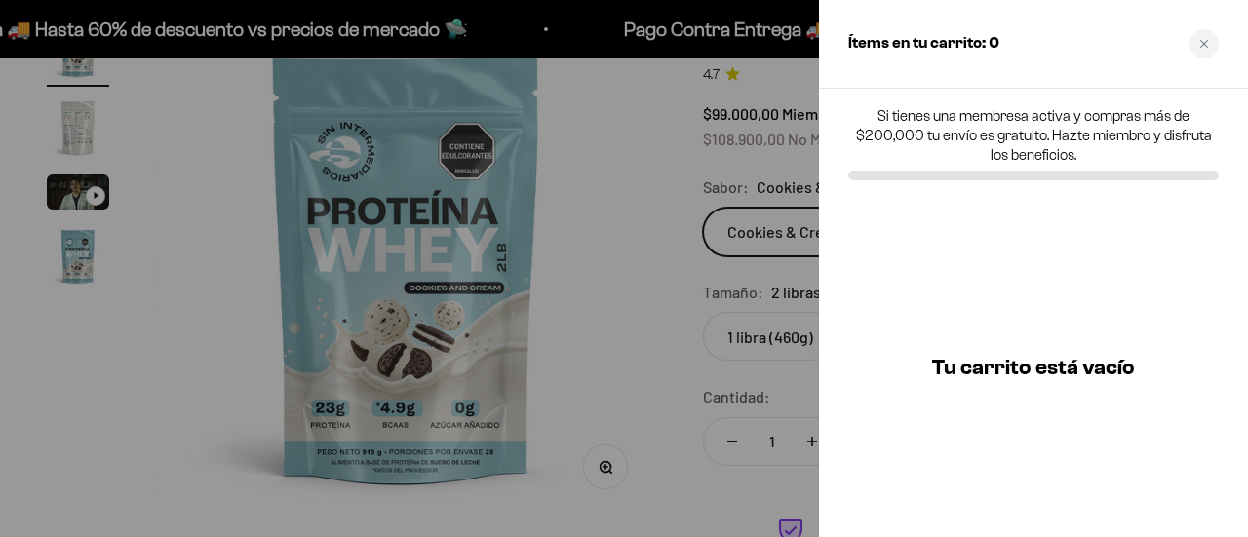
click at [646, 178] on div at bounding box center [624, 268] width 1248 height 537
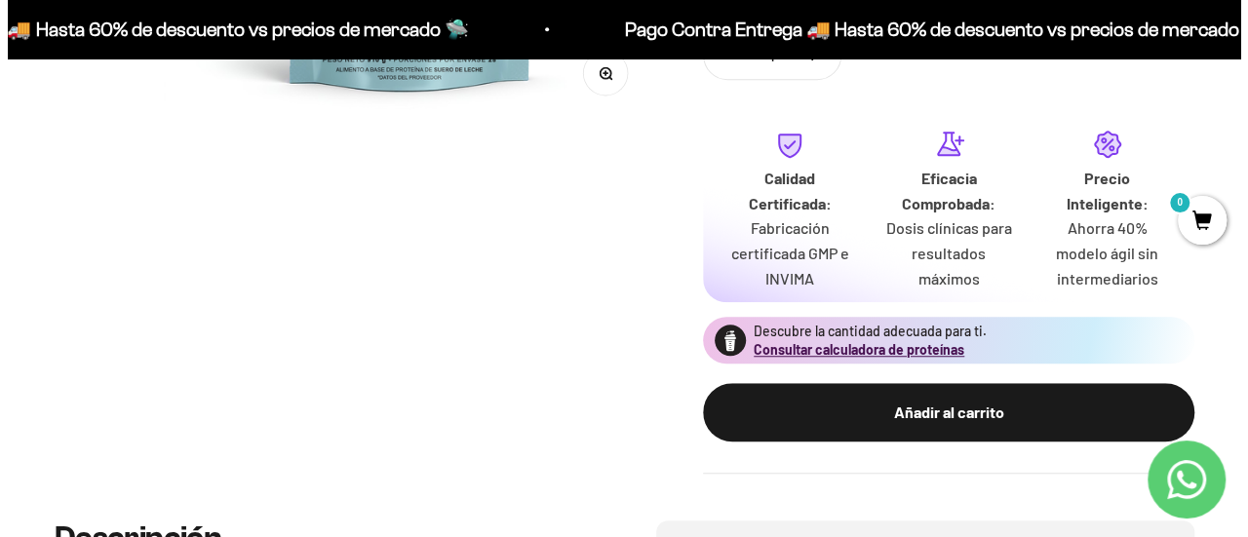
scroll to position [585, 0]
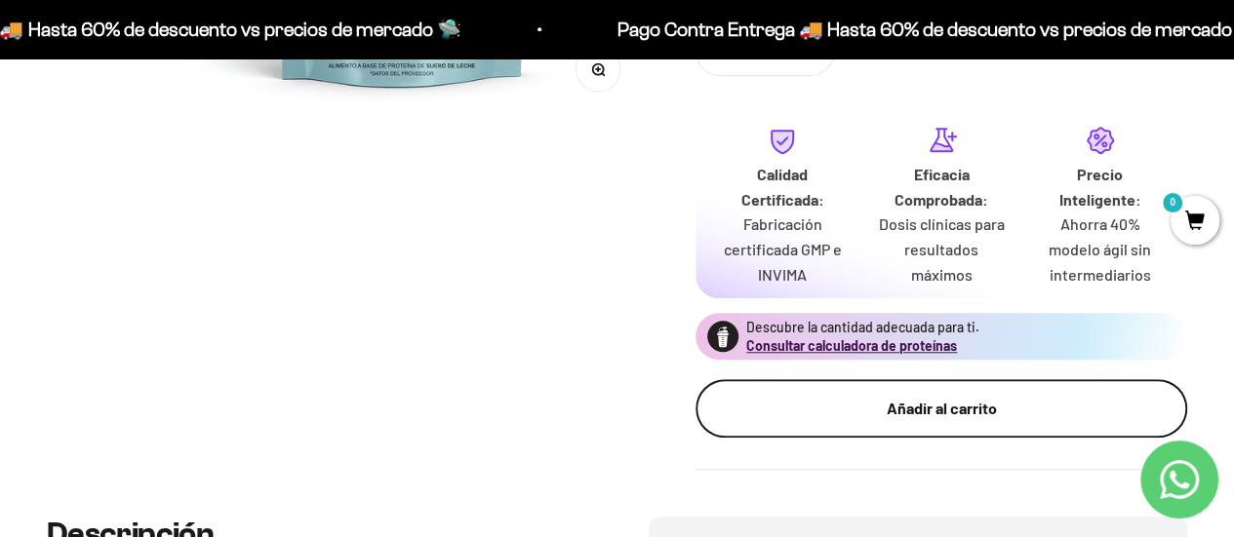
click at [953, 409] on div "Añadir al carrito" at bounding box center [941, 408] width 414 height 25
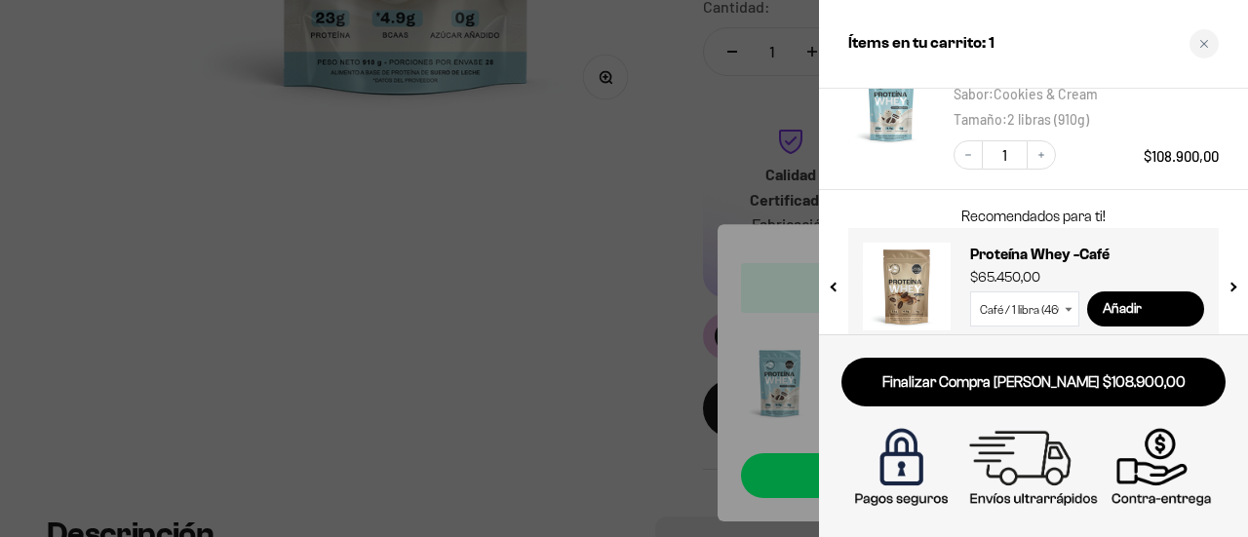
scroll to position [181, 0]
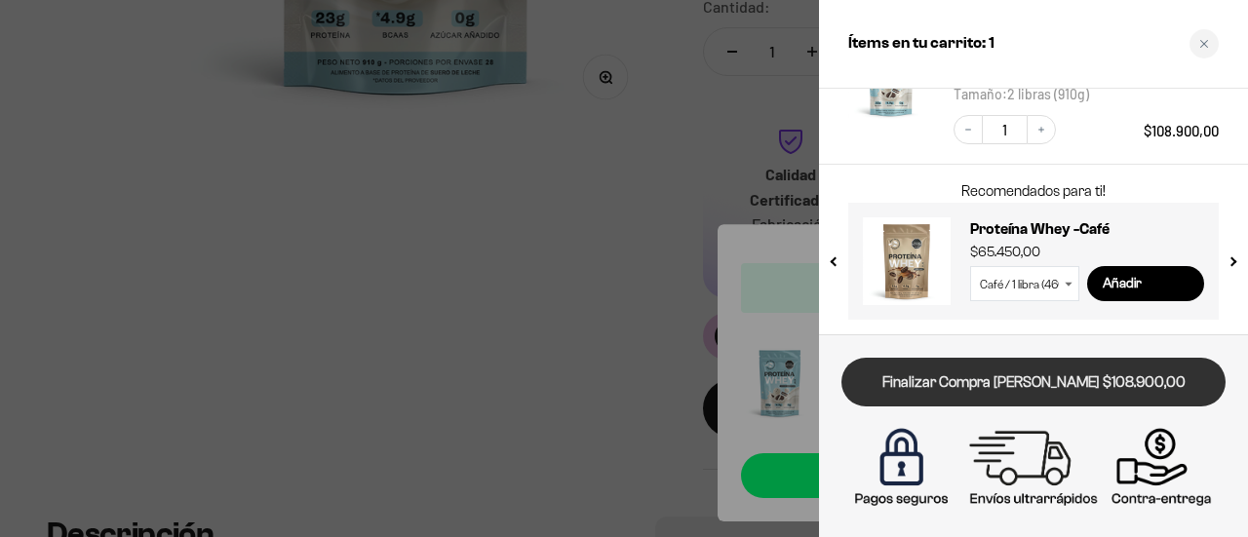
click at [1025, 386] on link "Finalizar Compra [PERSON_NAME] $108.900,00" at bounding box center [1034, 383] width 384 height 50
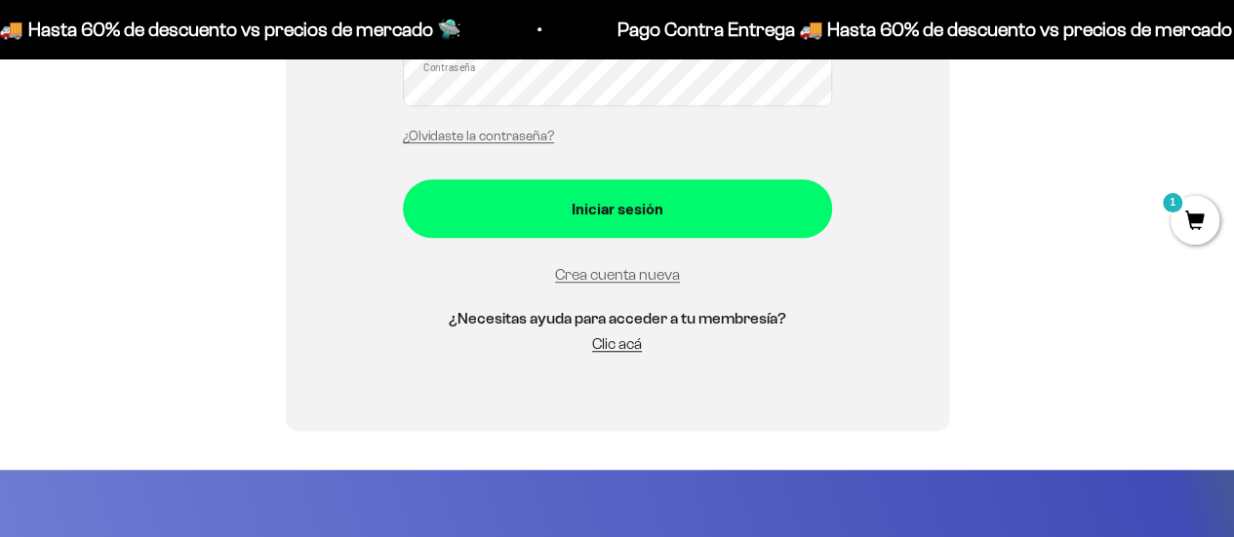
scroll to position [554, 0]
